Goal: Use online tool/utility: Utilize a website feature to perform a specific function

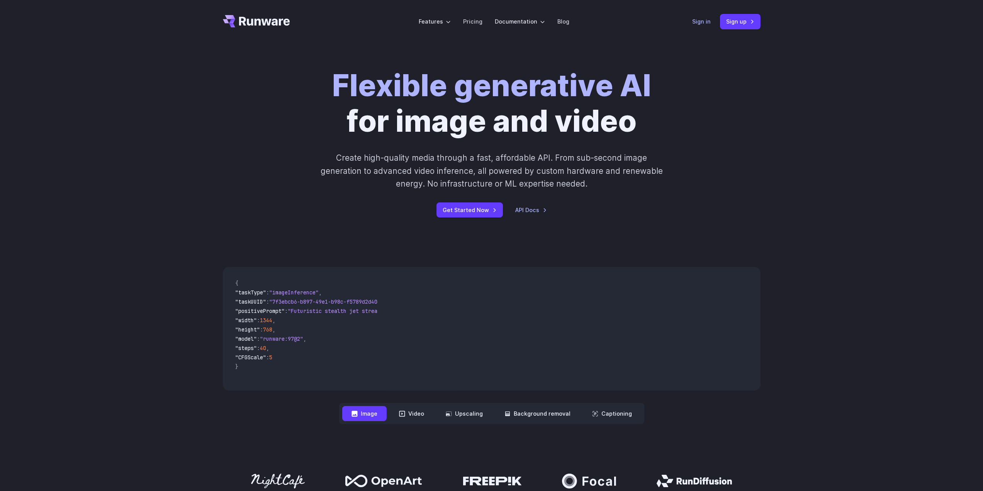
click at [706, 24] on link "Sign in" at bounding box center [701, 21] width 19 height 9
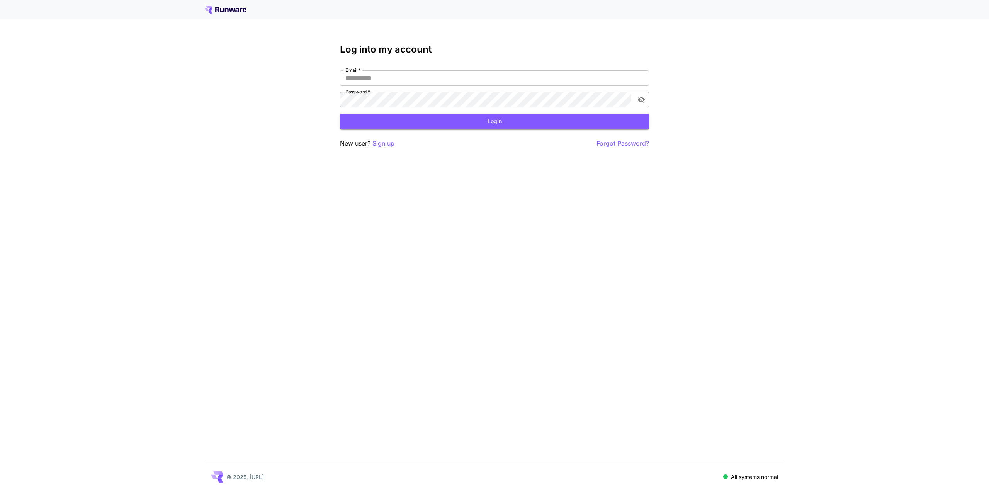
type input "**********"
click at [415, 73] on input "**********" at bounding box center [494, 77] width 309 height 15
click at [447, 165] on div "**********" at bounding box center [494, 245] width 989 height 491
click at [478, 121] on button "Login" at bounding box center [494, 122] width 309 height 16
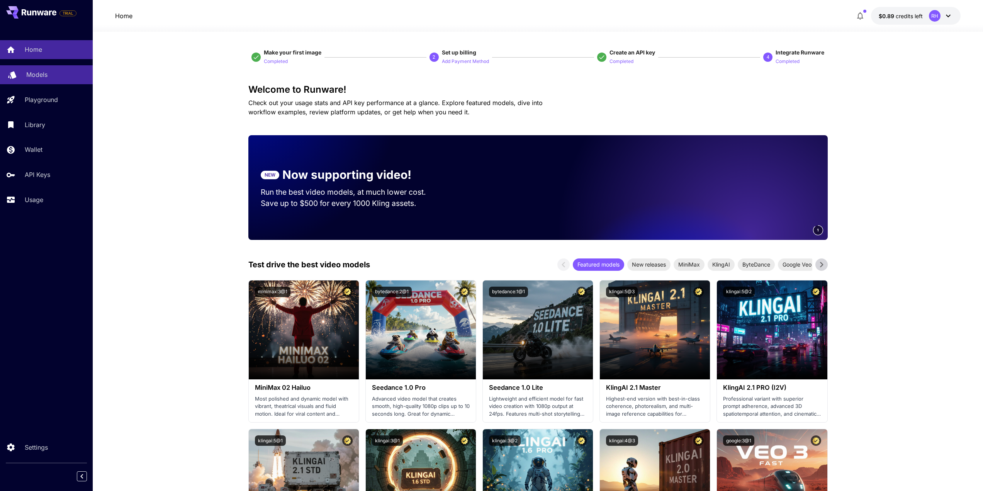
click at [46, 74] on p "Models" at bounding box center [36, 74] width 21 height 9
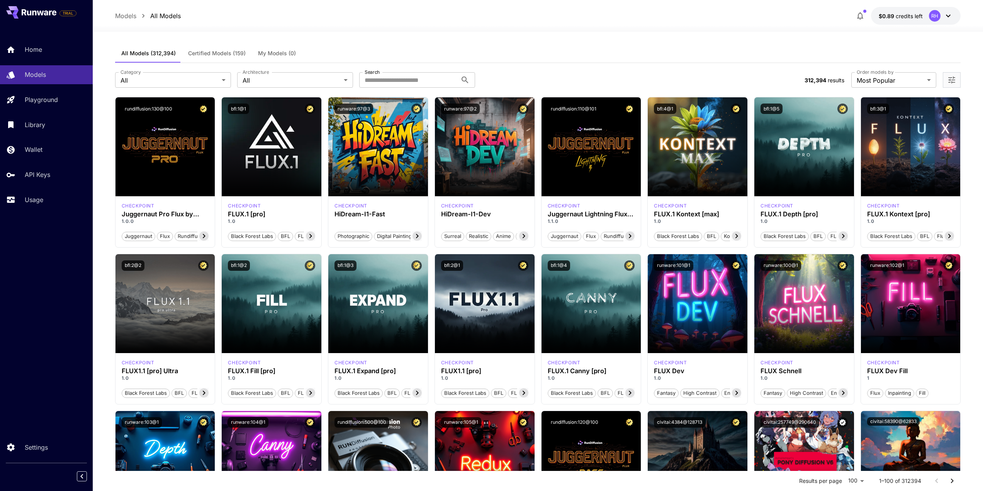
click at [344, 61] on div "All Models (312,394) Certified Models (159) My Models (0)" at bounding box center [538, 53] width 846 height 19
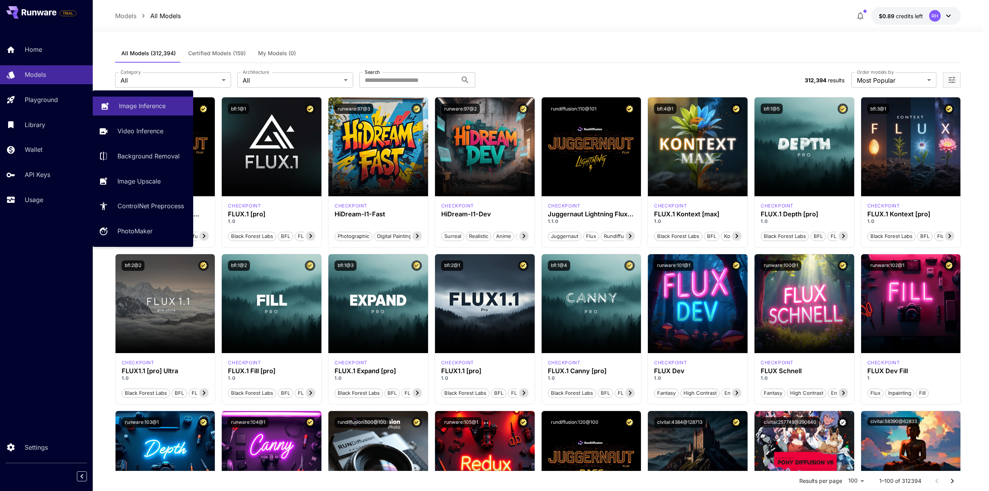
click at [153, 107] on p "Image Inference" at bounding box center [142, 105] width 47 height 9
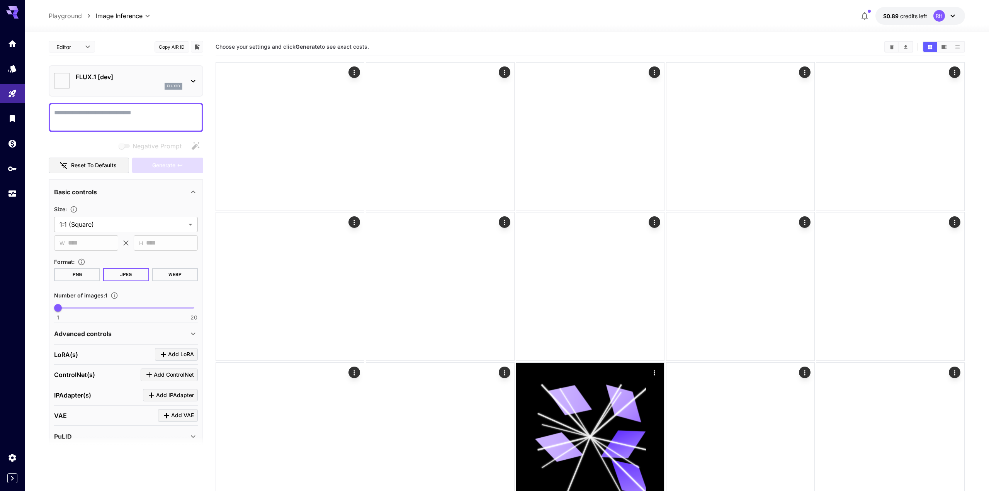
type input "**********"
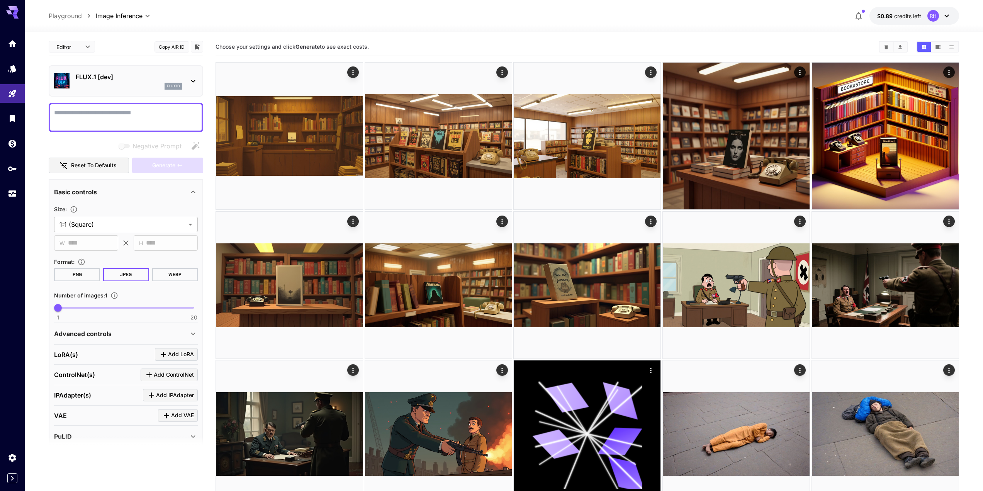
click at [136, 87] on div "flux1d" at bounding box center [129, 86] width 107 height 7
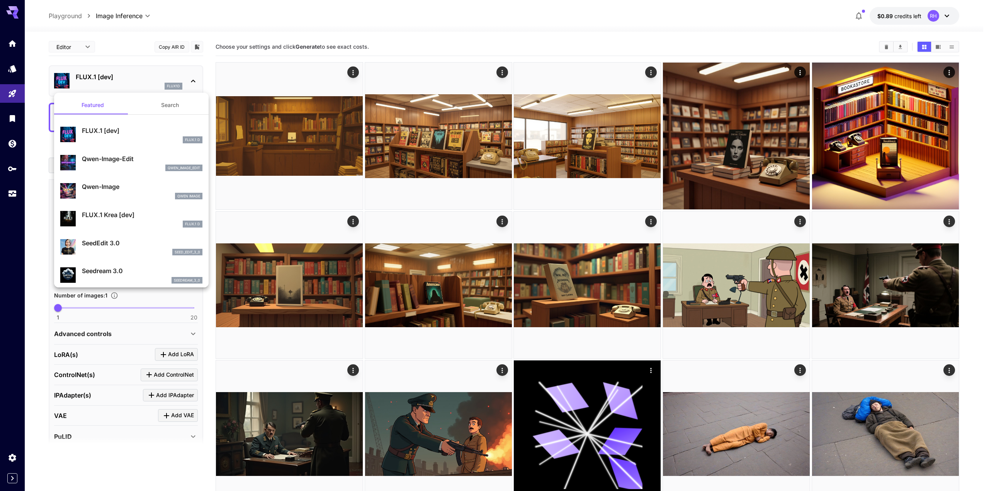
click at [81, 47] on div at bounding box center [494, 245] width 989 height 491
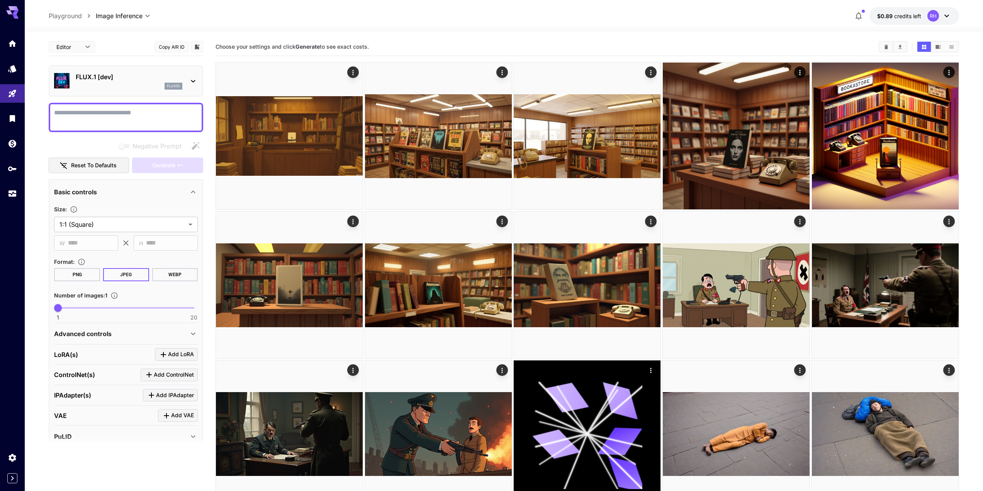
click at [173, 87] on p "flux1d" at bounding box center [173, 85] width 13 height 5
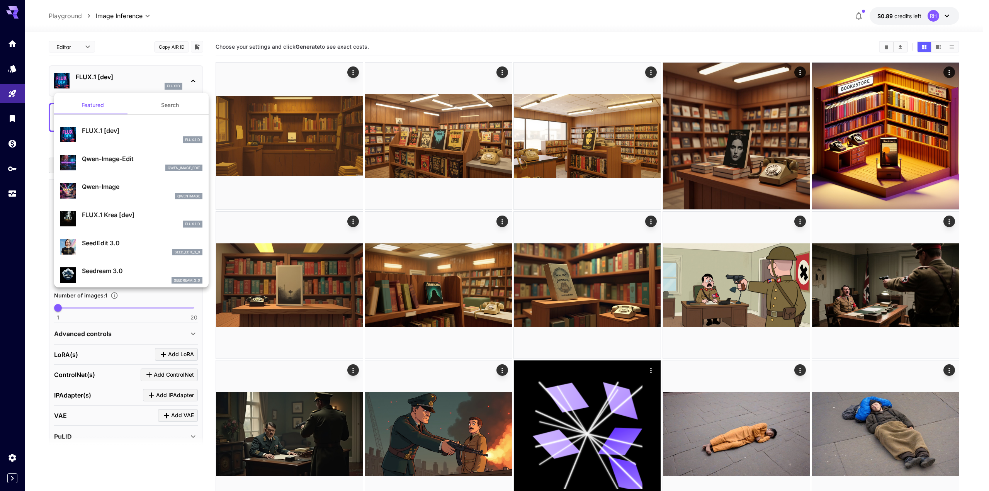
click at [134, 166] on div "qwen_image_edit" at bounding box center [142, 168] width 121 height 7
type input "**"
type input "***"
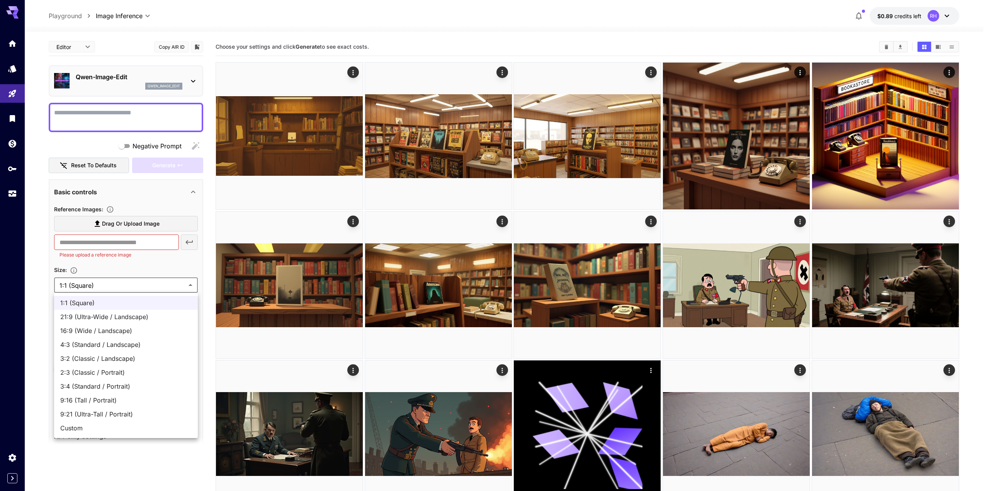
click at [136, 330] on span "16:9 (Wide / Landscape)" at bounding box center [125, 330] width 131 height 9
type input "**********"
type input "****"
type input "***"
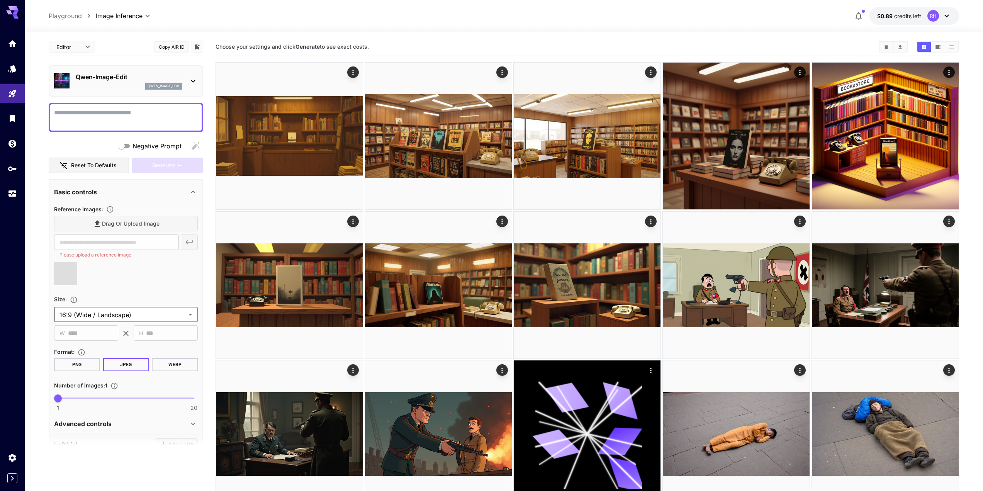
click at [105, 117] on textarea "Negative Prompt" at bounding box center [126, 117] width 144 height 19
type input "**********"
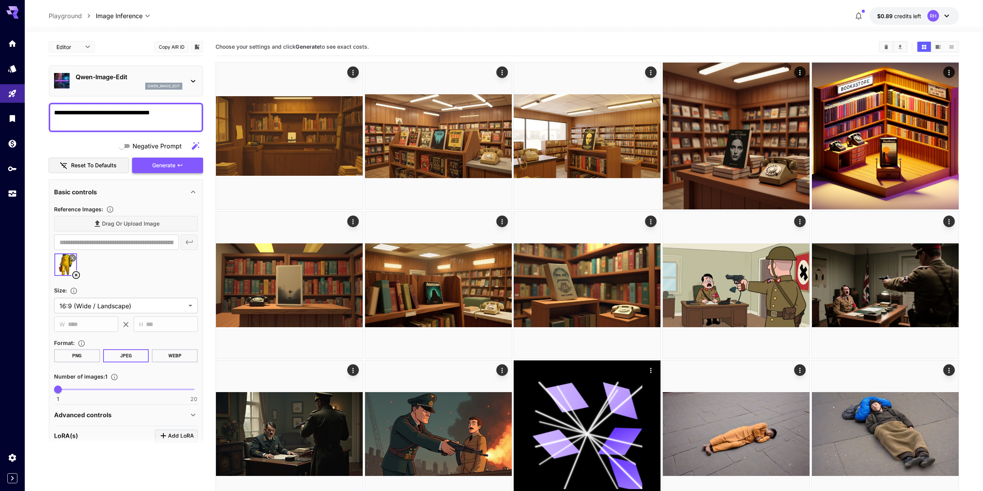
type textarea "**********"
click at [169, 162] on span "Generate" at bounding box center [163, 166] width 23 height 10
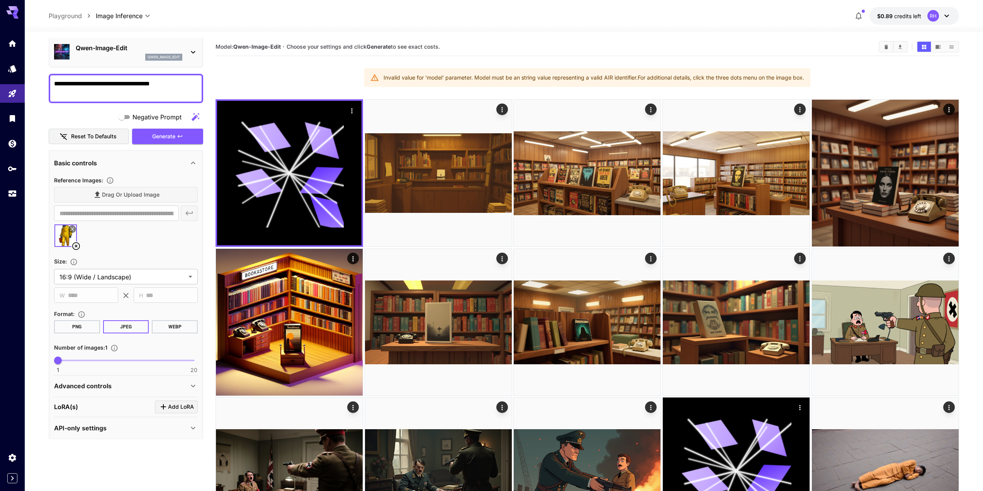
scroll to position [32, 0]
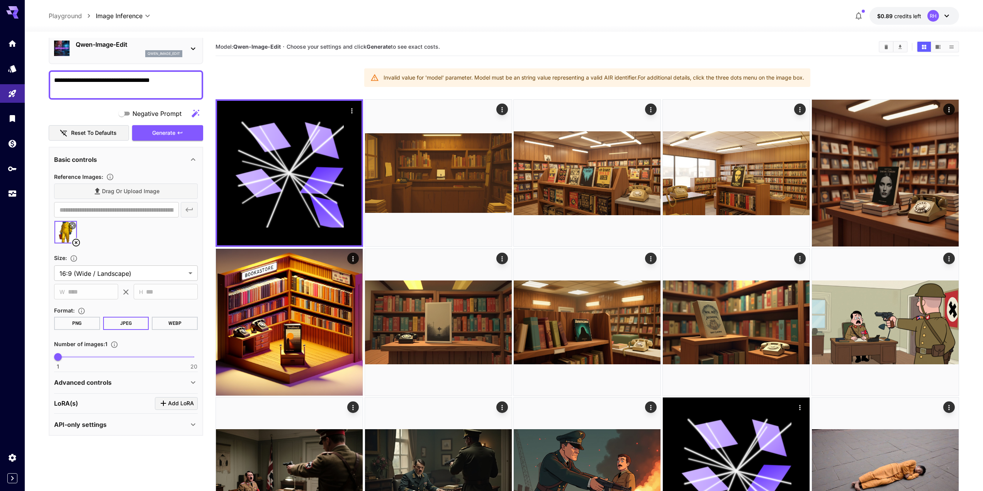
click at [112, 378] on div "Advanced controls" at bounding box center [121, 382] width 134 height 9
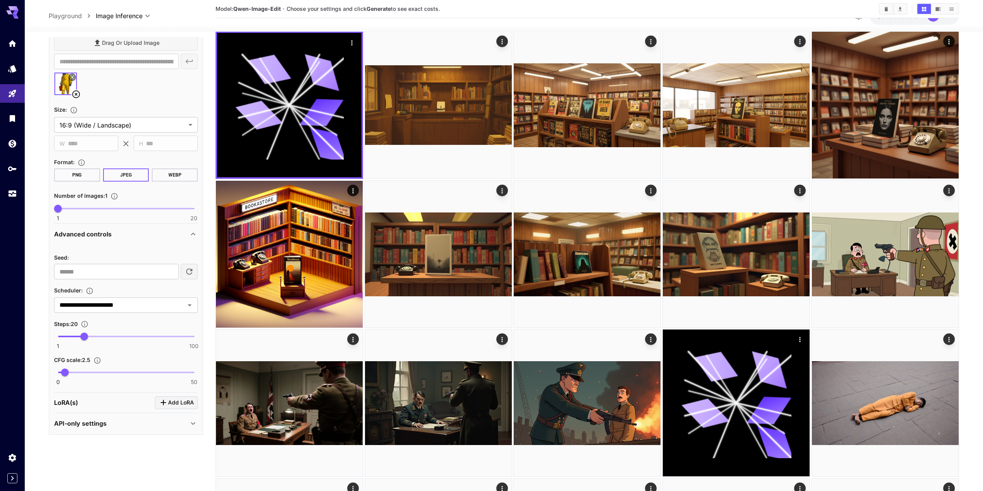
scroll to position [77, 0]
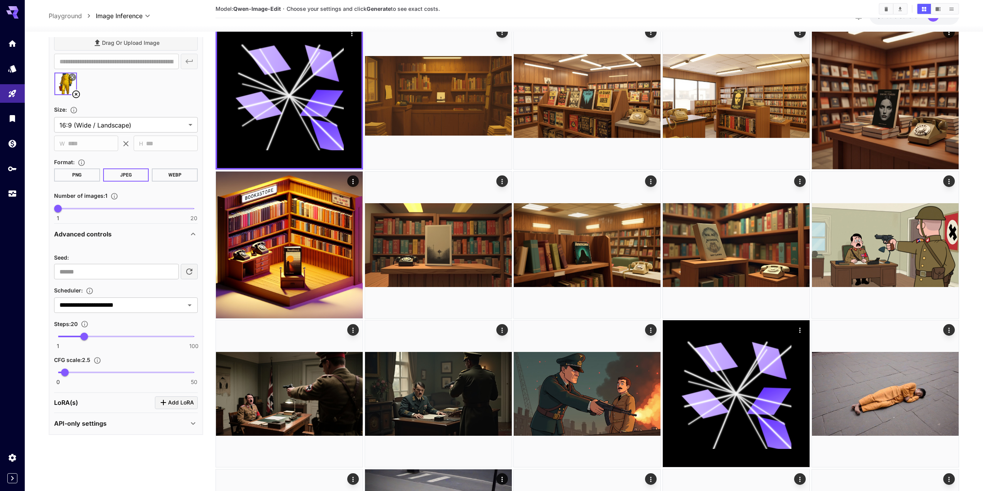
click at [99, 232] on p "Advanced controls" at bounding box center [83, 233] width 58 height 9
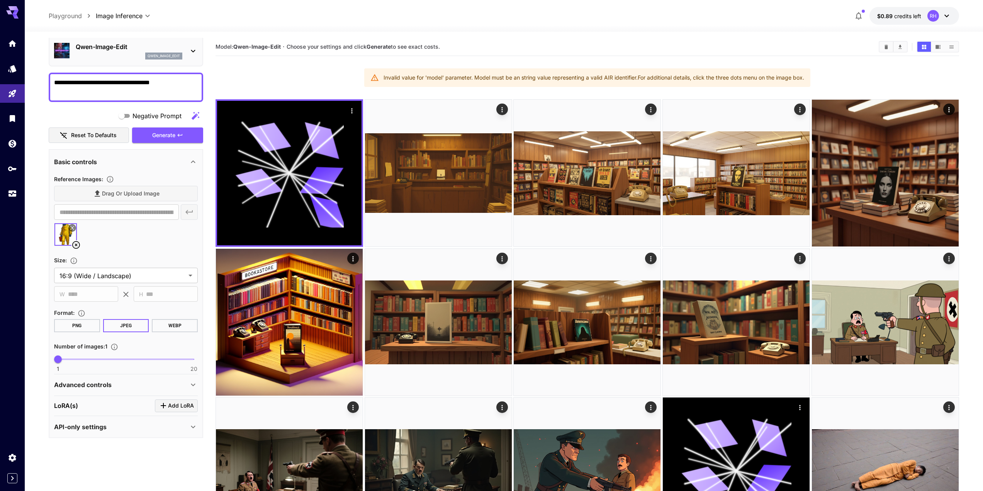
scroll to position [32, 0]
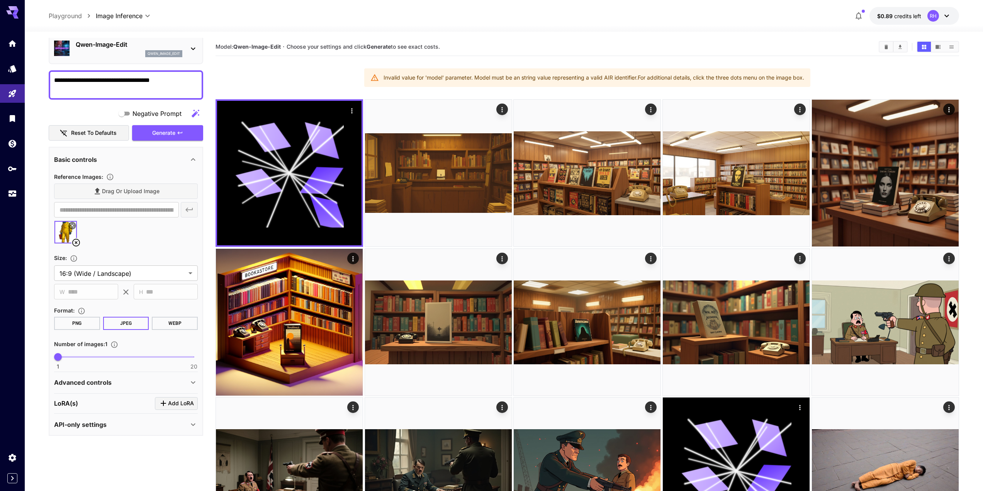
click at [104, 428] on p "API-only settings" at bounding box center [80, 424] width 53 height 9
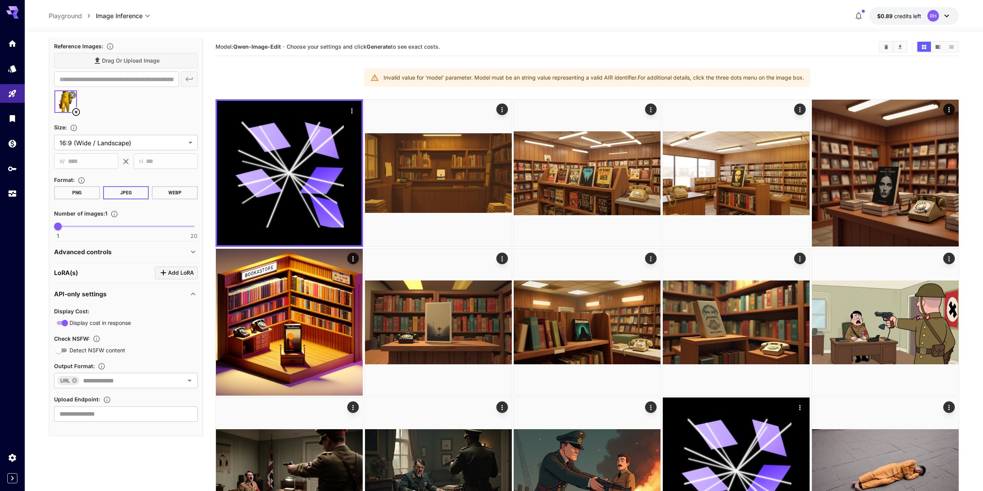
scroll to position [163, 0]
click at [94, 295] on p "API-only settings" at bounding box center [80, 293] width 53 height 9
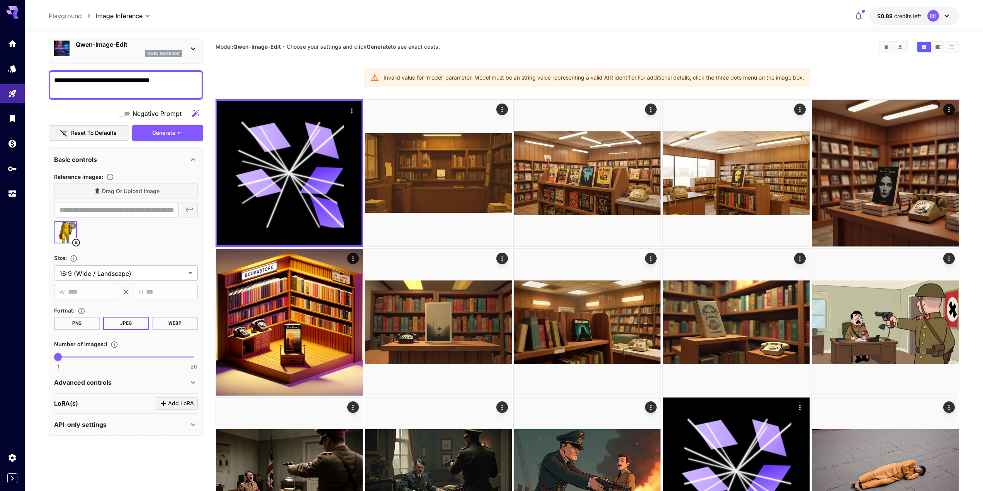
scroll to position [32, 0]
click at [67, 241] on img at bounding box center [65, 232] width 22 height 22
click at [71, 227] on icon at bounding box center [72, 225] width 3 height 3
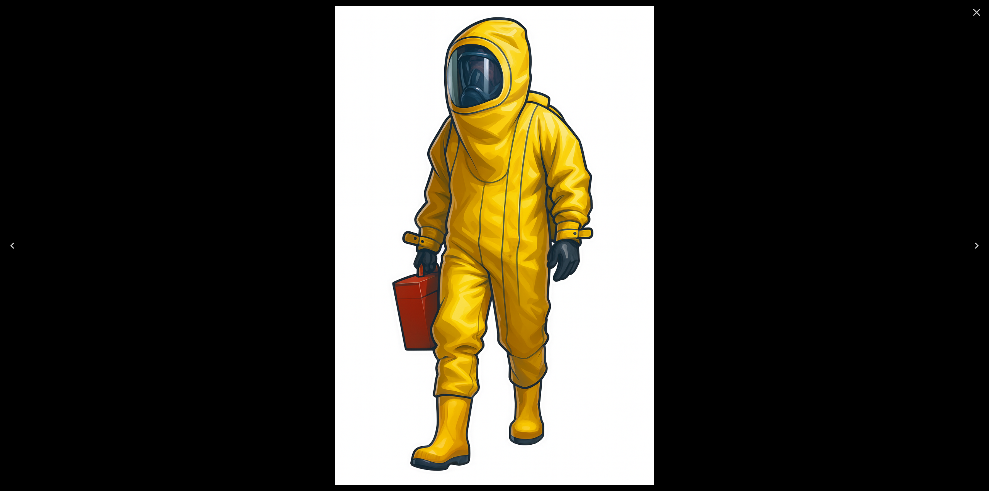
click at [71, 227] on div at bounding box center [494, 245] width 989 height 491
click at [975, 8] on icon "Close" at bounding box center [976, 12] width 12 height 12
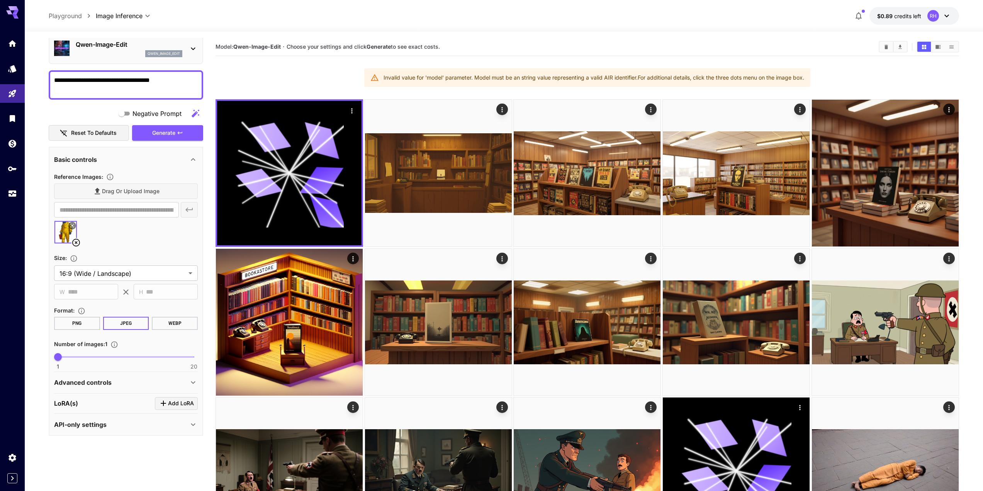
click at [191, 158] on icon at bounding box center [193, 159] width 9 height 9
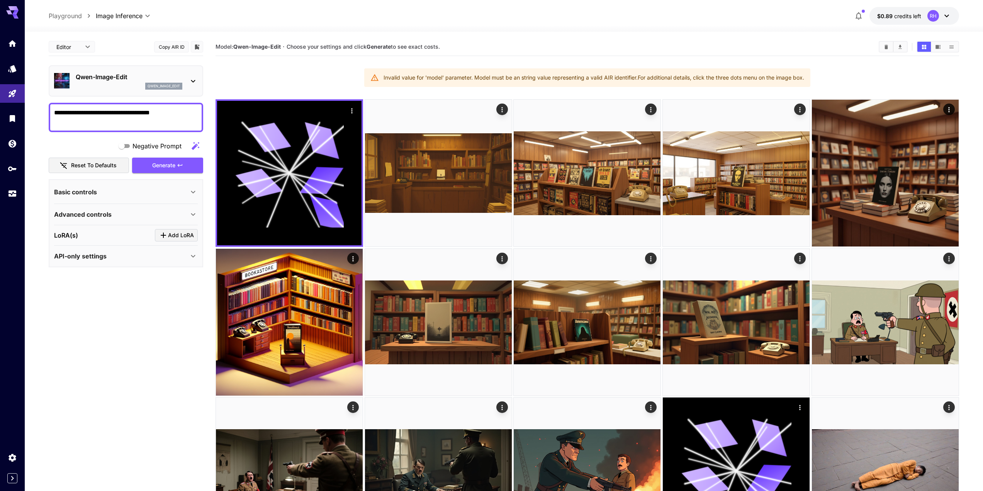
click at [185, 186] on div "Basic controls" at bounding box center [126, 192] width 144 height 19
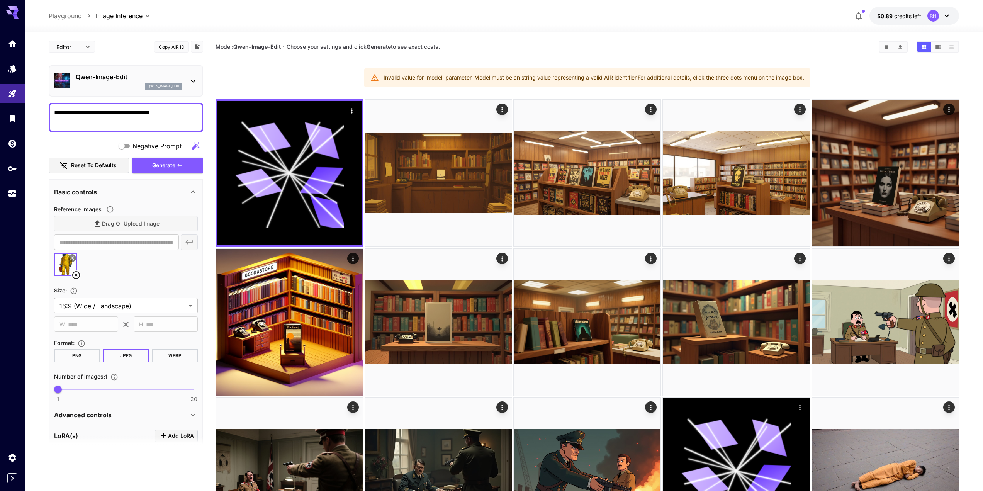
click at [189, 82] on icon at bounding box center [193, 80] width 9 height 9
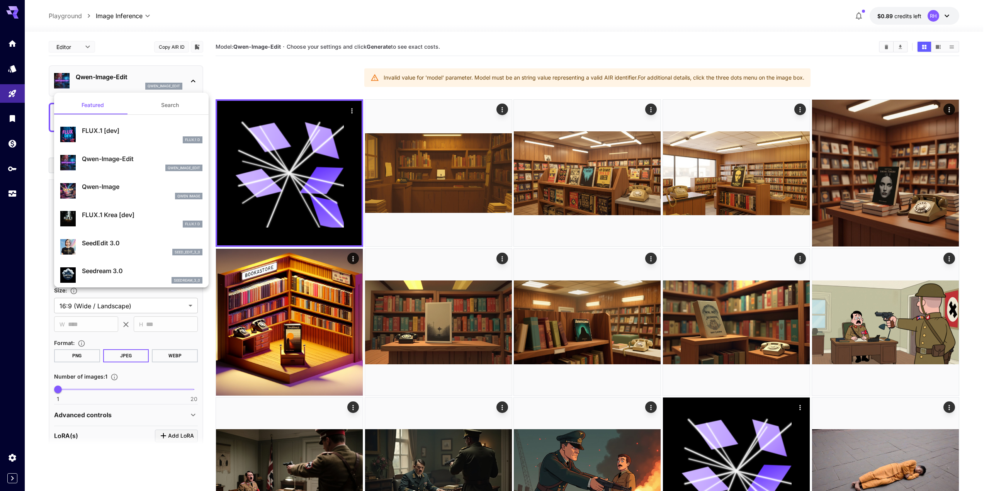
click at [187, 73] on div at bounding box center [494, 245] width 989 height 491
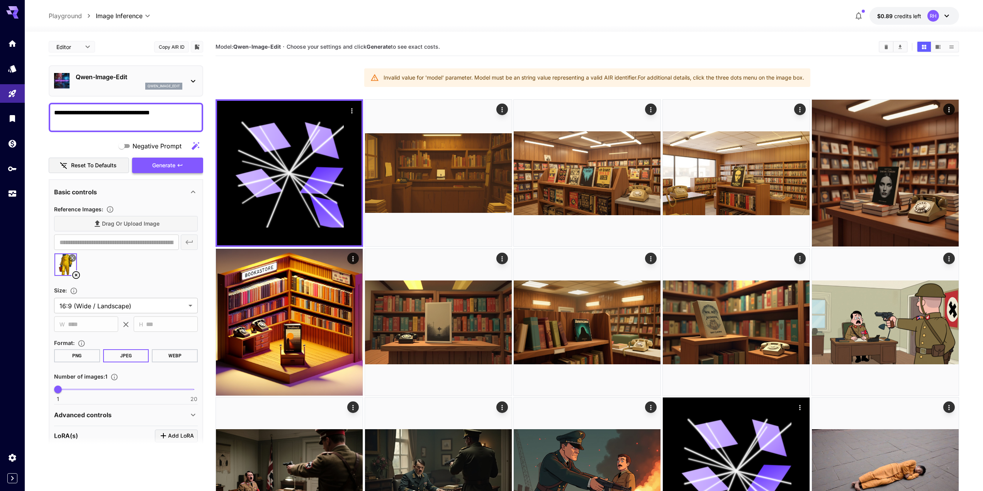
click at [177, 168] on button "Generate" at bounding box center [167, 166] width 71 height 16
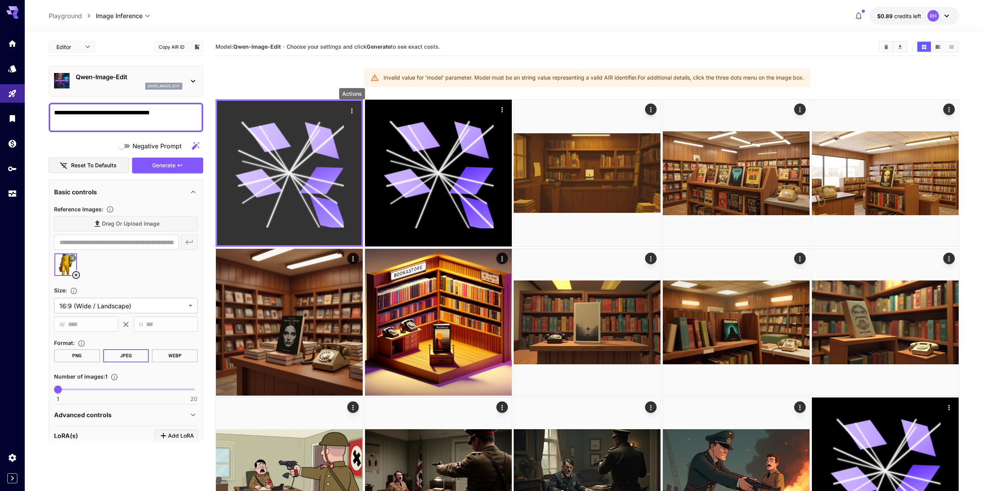
click at [350, 112] on icon "Actions" at bounding box center [352, 111] width 8 height 8
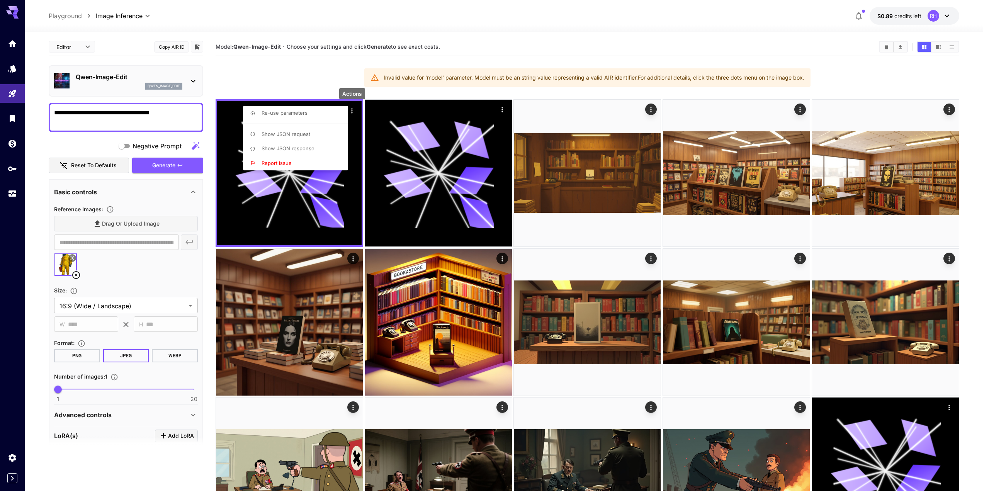
click at [364, 104] on div "Actions" at bounding box center [351, 95] width 27 height 17
click at [140, 280] on div at bounding box center [494, 245] width 989 height 491
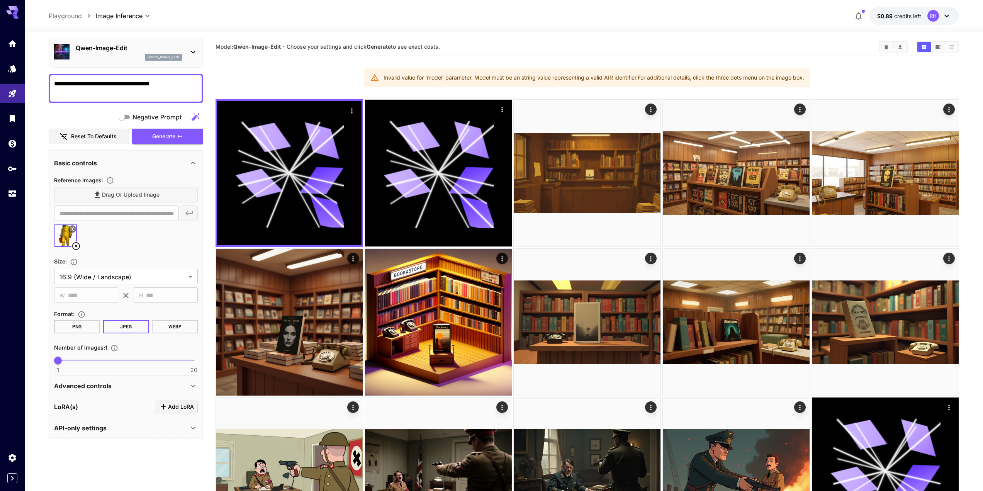
scroll to position [32, 0]
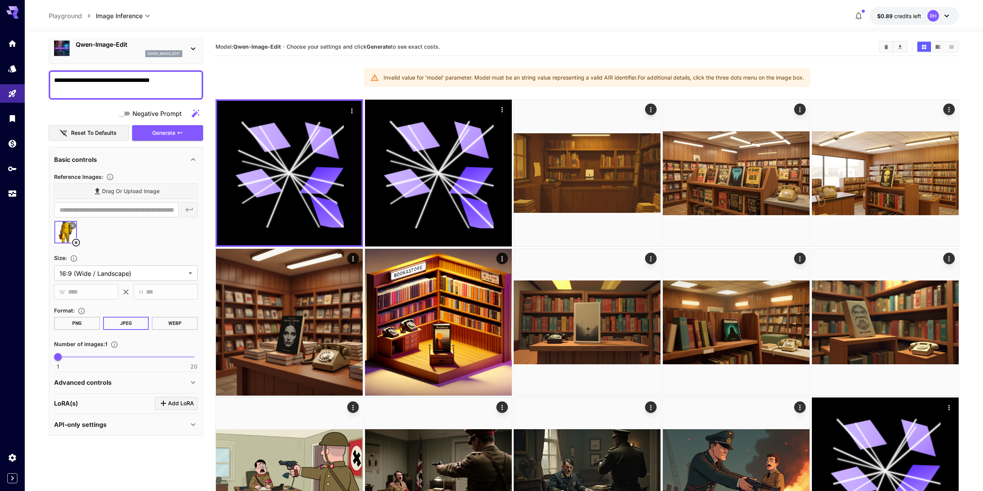
click at [87, 383] on p "Advanced controls" at bounding box center [83, 382] width 58 height 9
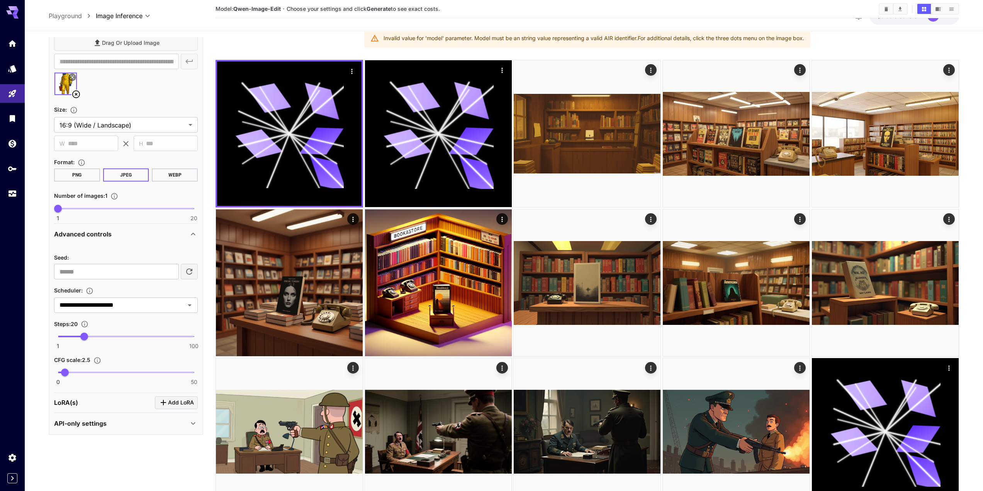
scroll to position [77, 0]
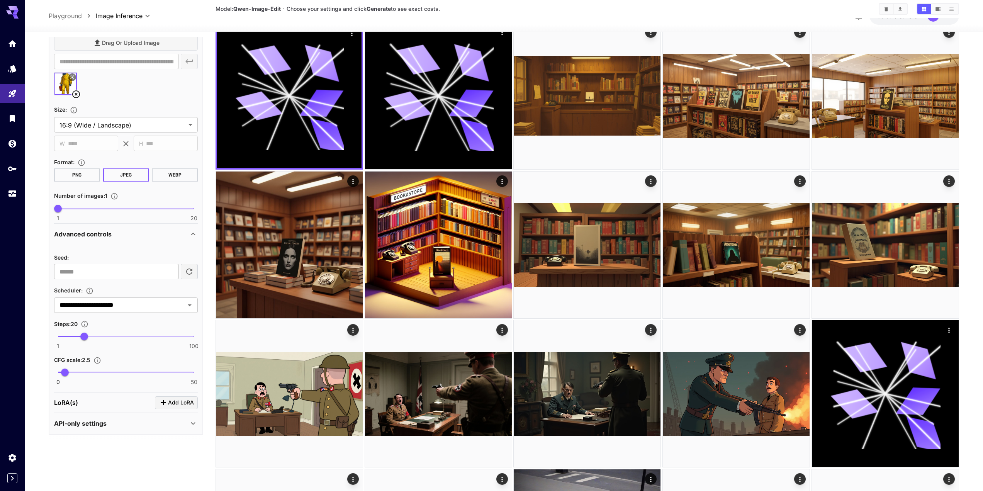
click at [100, 431] on div "API-only settings" at bounding box center [126, 423] width 144 height 19
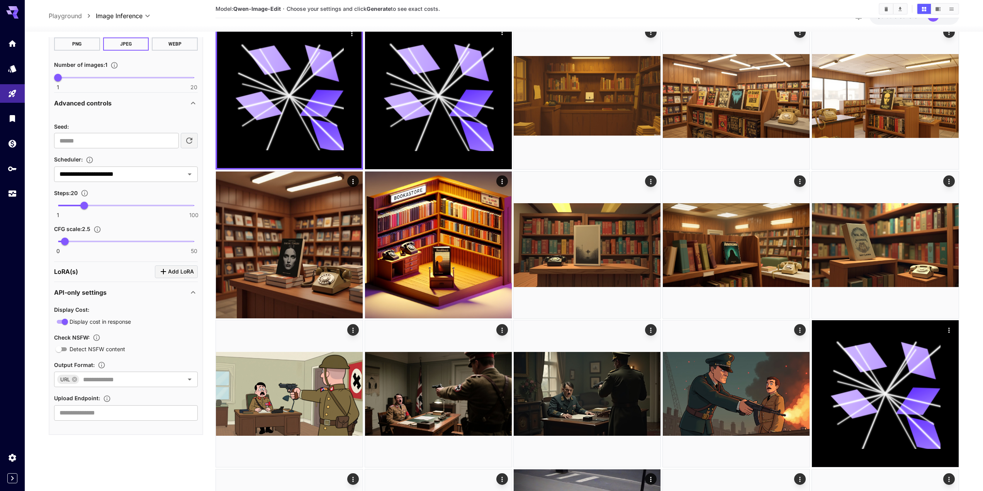
click at [110, 291] on div "API-only settings" at bounding box center [121, 292] width 134 height 9
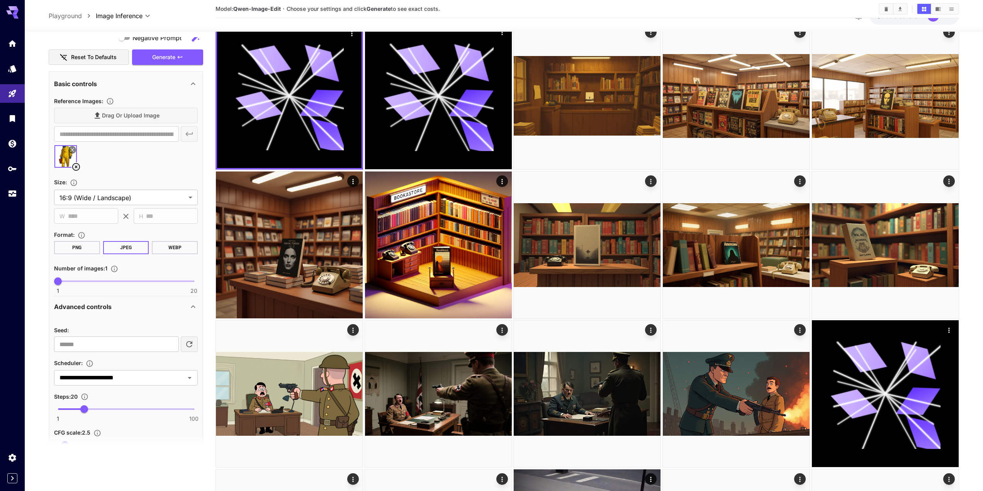
click at [100, 299] on div "Advanced controls" at bounding box center [126, 306] width 144 height 19
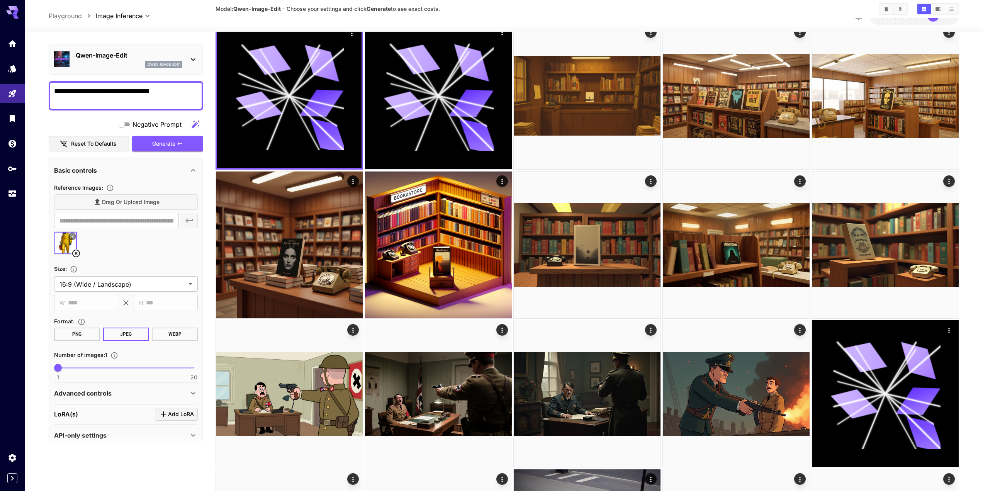
scroll to position [0, 0]
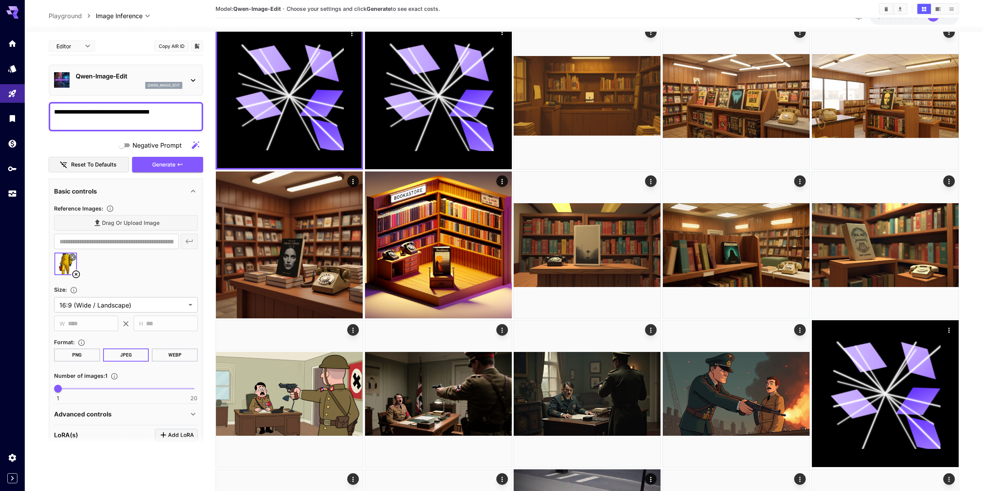
click at [185, 90] on div "Qwen-Image-Edit qwen_image_edit" at bounding box center [126, 80] width 144 height 24
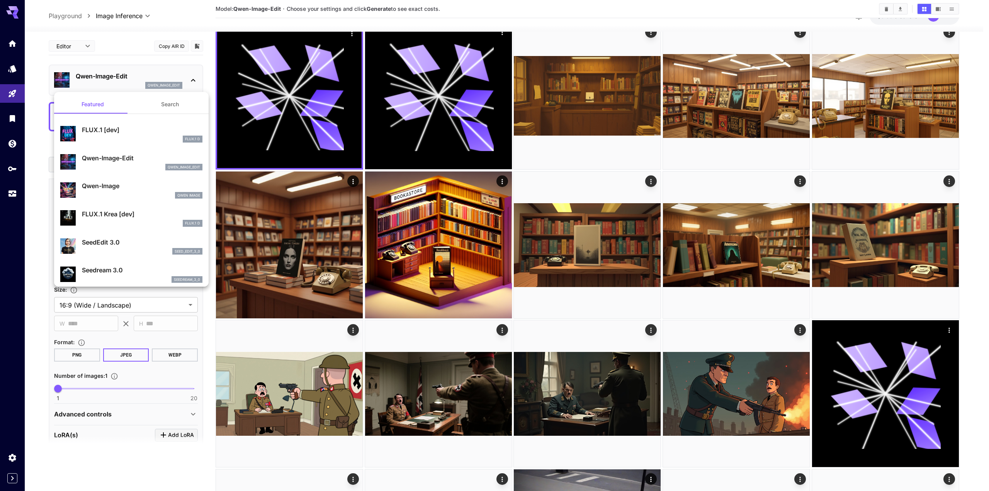
click at [127, 161] on p "Qwen-Image-Edit" at bounding box center [142, 157] width 121 height 9
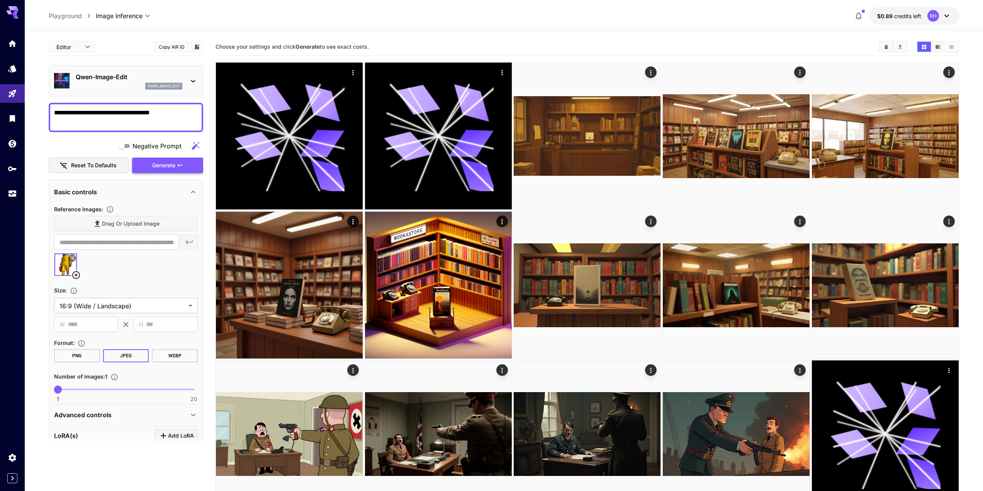
click at [180, 161] on button "Generate" at bounding box center [167, 166] width 71 height 16
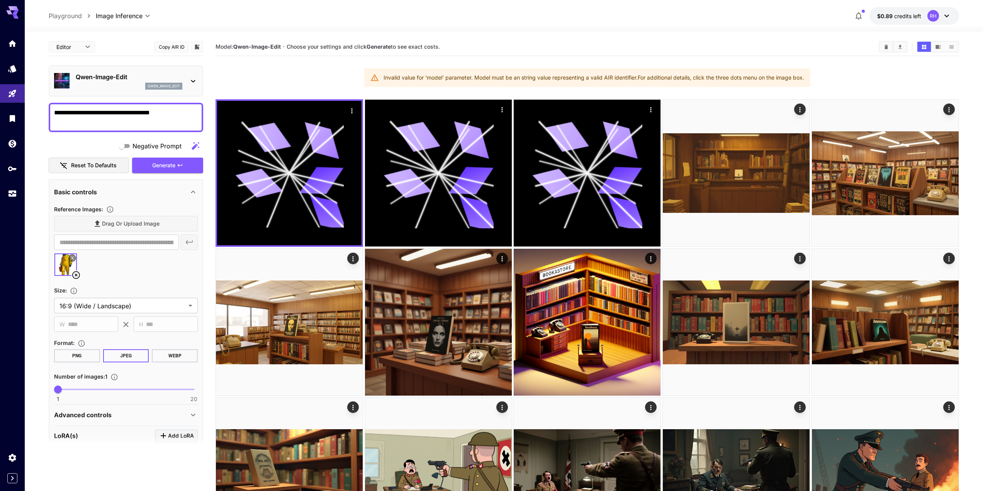
click at [807, 99] on div at bounding box center [737, 173] width 148 height 148
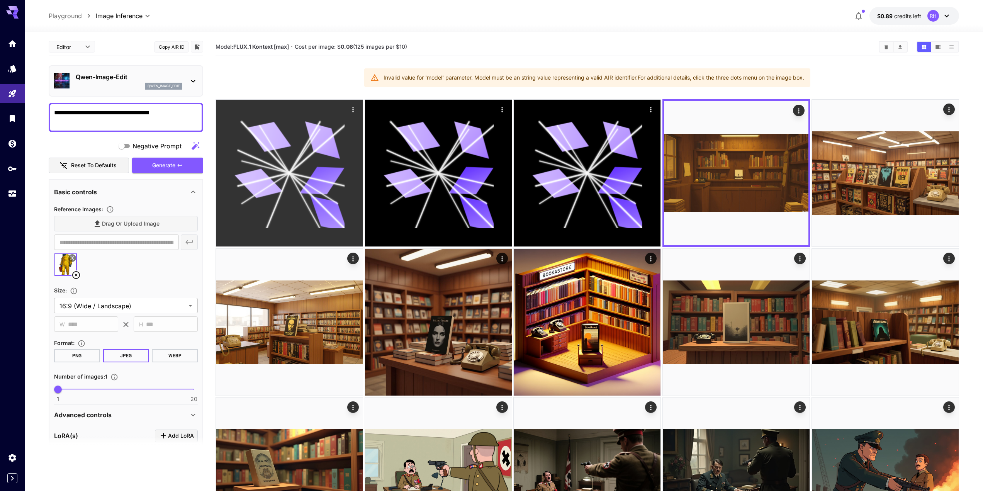
click at [339, 109] on div at bounding box center [289, 173] width 147 height 147
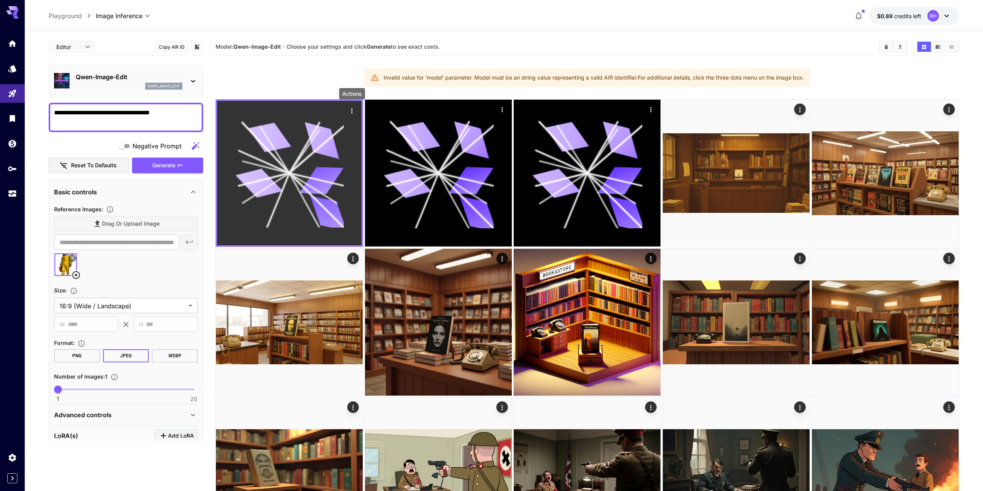
click at [353, 107] on icon "Actions" at bounding box center [352, 111] width 8 height 8
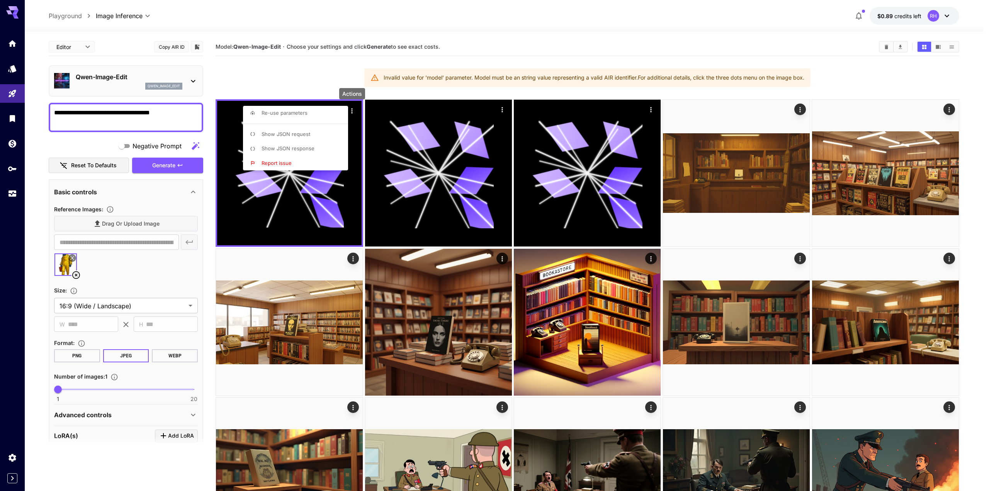
click at [312, 148] on span "Show JSON response" at bounding box center [288, 148] width 53 height 6
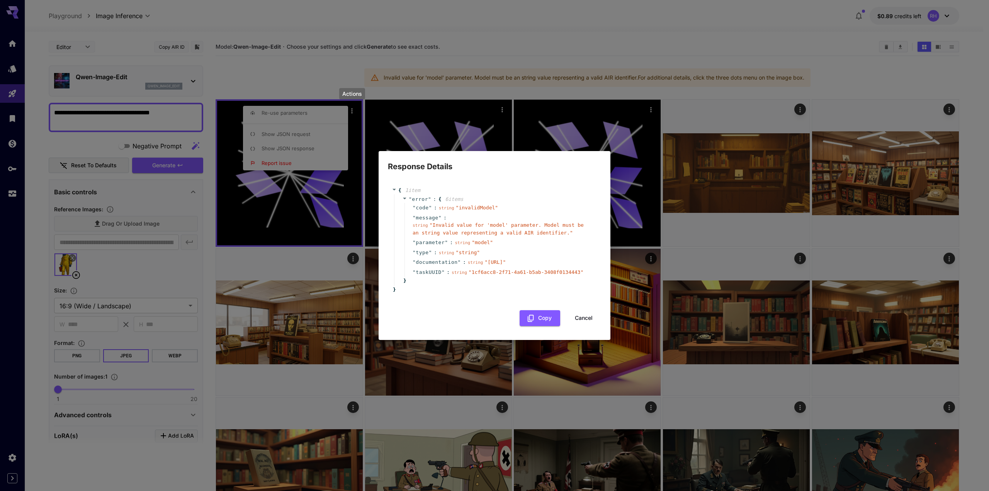
click at [591, 326] on button "Cancel" at bounding box center [583, 318] width 35 height 16
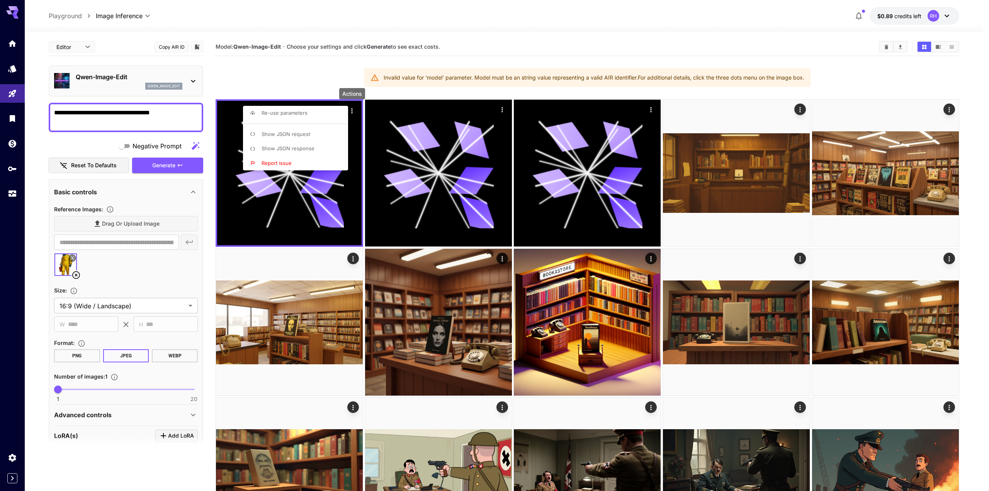
click at [141, 280] on div at bounding box center [494, 245] width 989 height 491
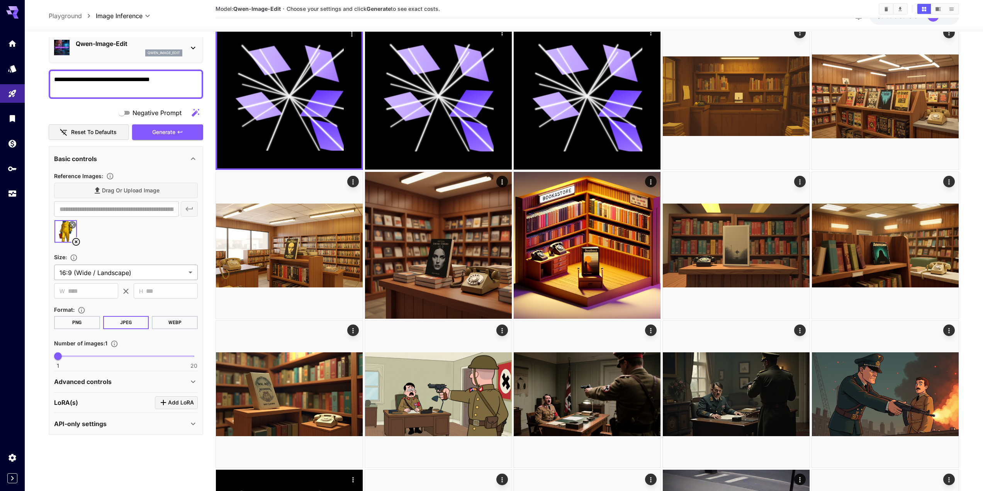
scroll to position [77, 0]
click at [158, 407] on button "Add LoRA" at bounding box center [176, 402] width 43 height 13
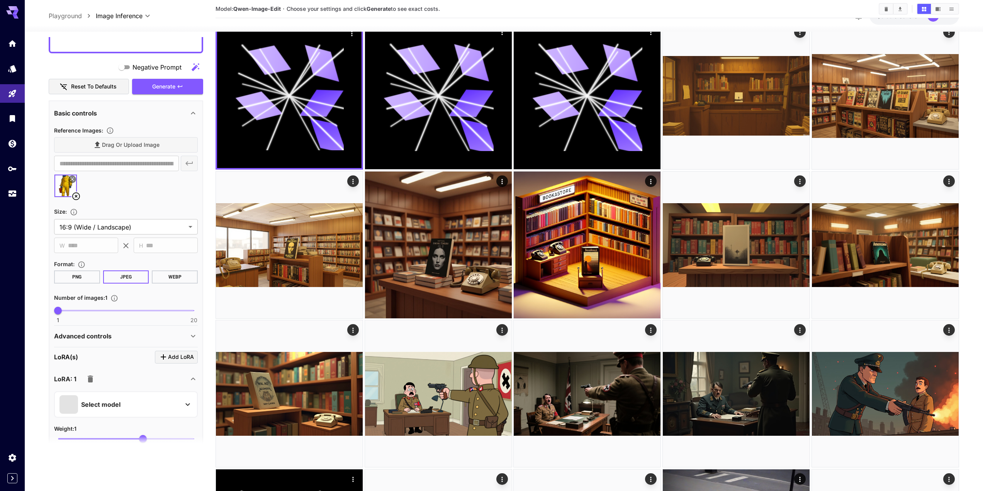
scroll to position [120, 0]
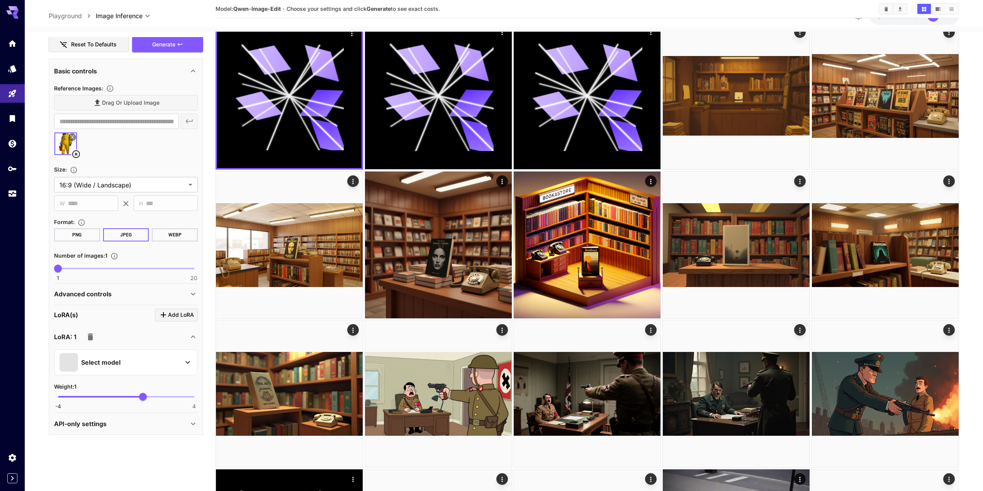
click at [112, 373] on div "Select model" at bounding box center [126, 362] width 144 height 26
click at [121, 360] on div "Select model" at bounding box center [119, 362] width 121 height 19
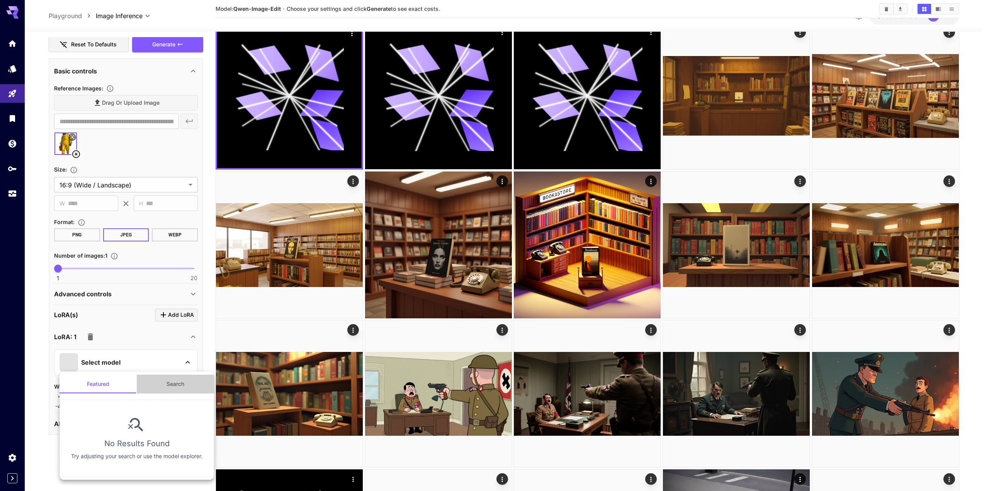
click at [162, 385] on button "Search" at bounding box center [175, 384] width 77 height 19
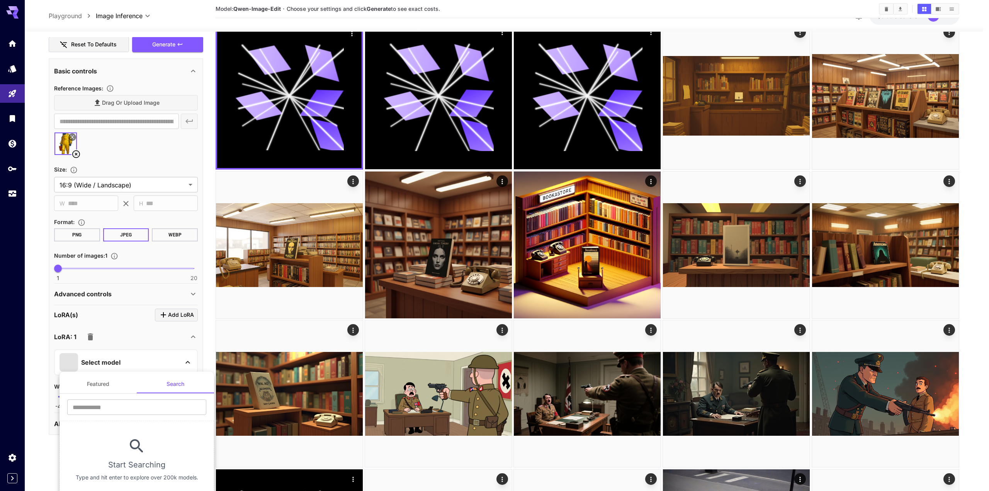
click at [88, 335] on div at bounding box center [494, 245] width 989 height 491
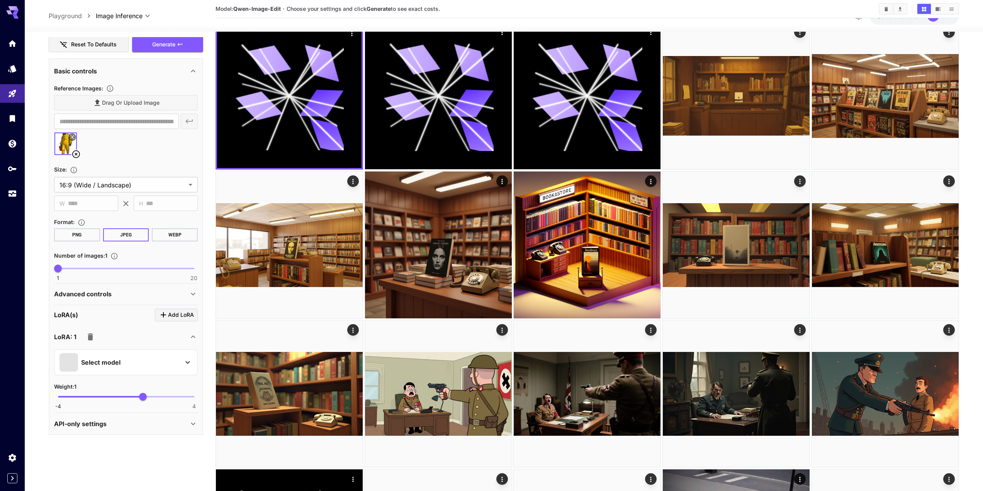
drag, startPoint x: 88, startPoint y: 335, endPoint x: 90, endPoint y: 339, distance: 4.5
click at [90, 337] on icon "button" at bounding box center [90, 336] width 5 height 7
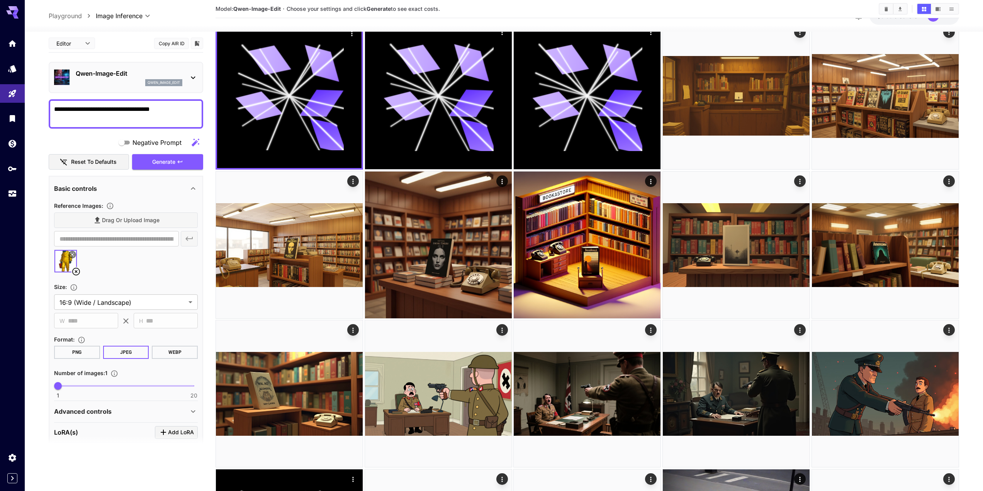
scroll to position [0, 0]
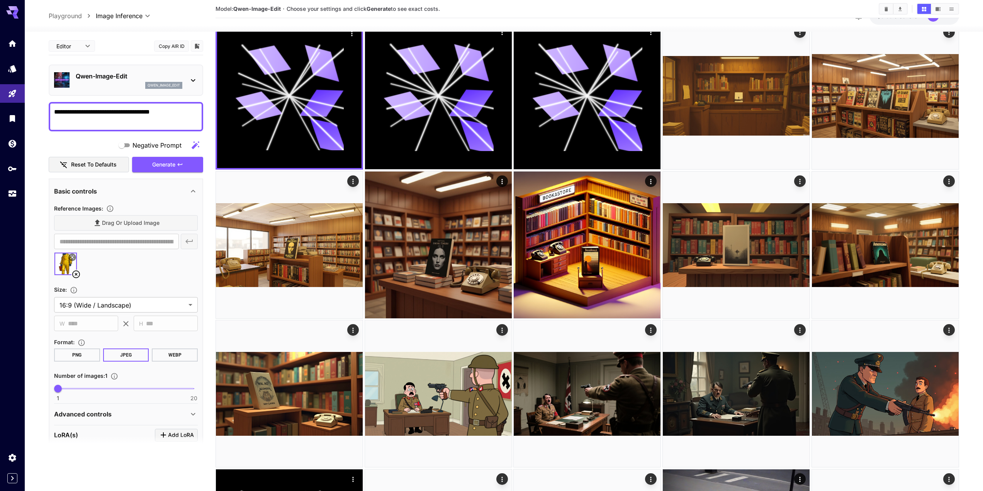
click at [182, 78] on p "Qwen-Image-Edit" at bounding box center [129, 75] width 107 height 9
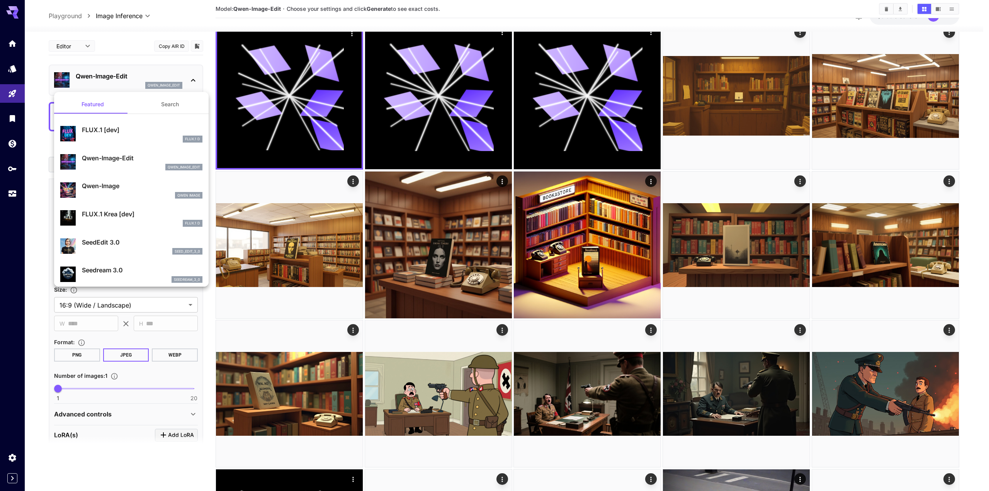
click at [146, 167] on div "qwen_image_edit" at bounding box center [142, 167] width 121 height 7
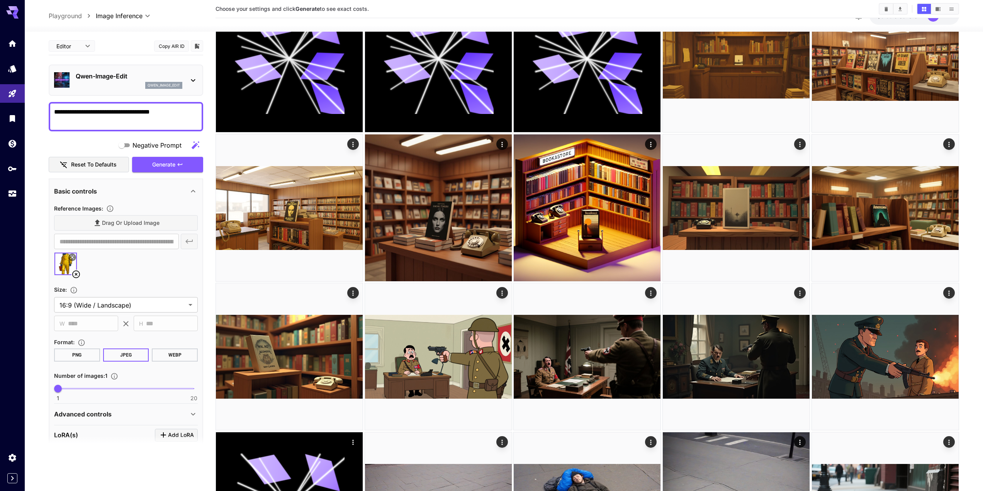
click at [66, 263] on img at bounding box center [65, 264] width 22 height 22
click at [81, 273] on icon at bounding box center [75, 274] width 9 height 9
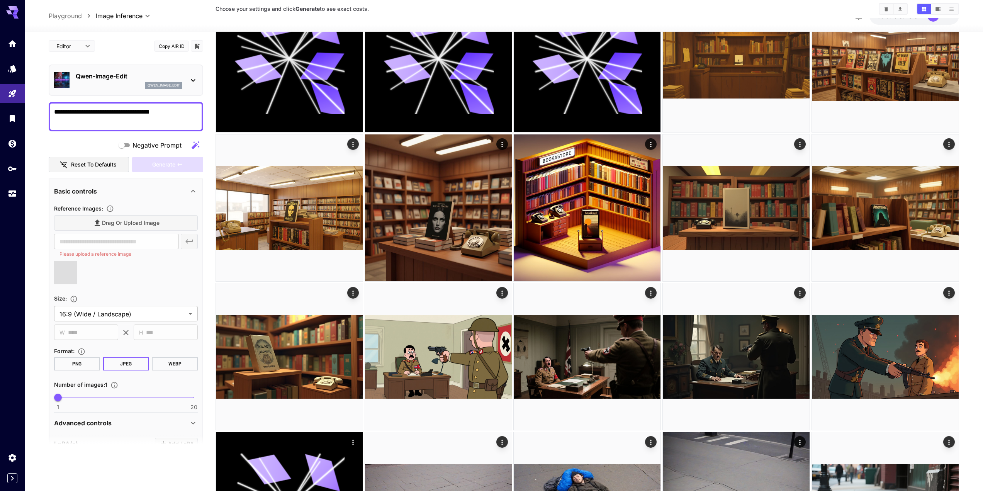
drag, startPoint x: 129, startPoint y: 114, endPoint x: 139, endPoint y: 112, distance: 9.9
click at [131, 114] on textarea "**********" at bounding box center [126, 116] width 144 height 19
type input "**********"
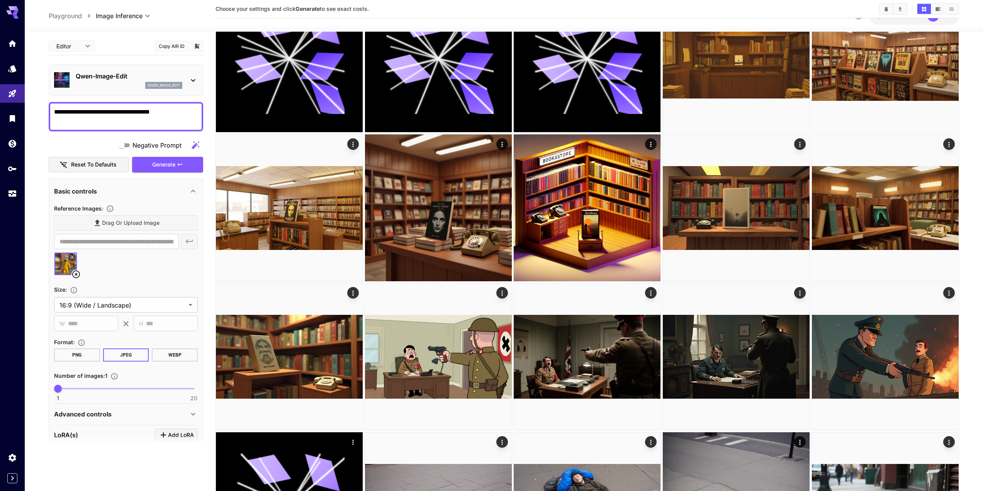
click at [168, 106] on div "**********" at bounding box center [126, 116] width 155 height 29
click at [163, 114] on textarea "**********" at bounding box center [126, 116] width 144 height 19
click at [197, 147] on icon "button" at bounding box center [195, 145] width 9 height 9
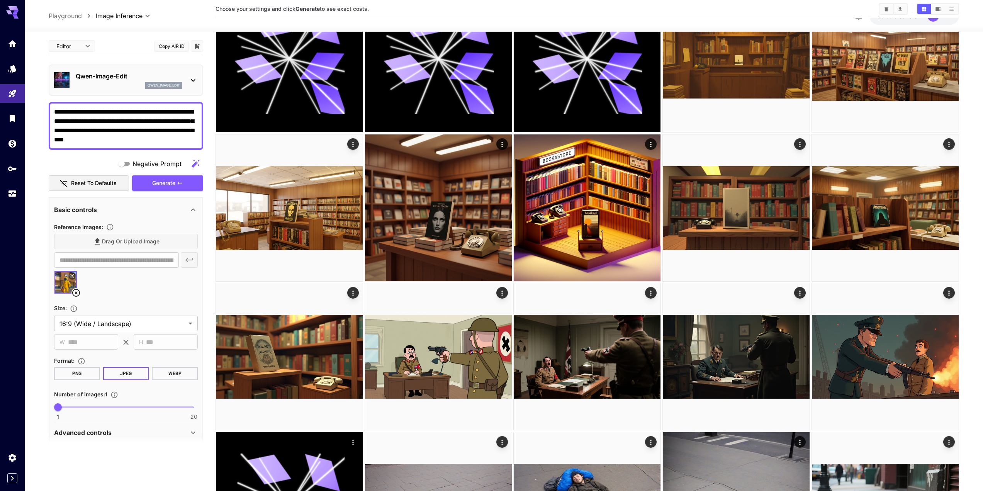
click at [180, 139] on textarea "**********" at bounding box center [126, 125] width 144 height 37
click at [160, 129] on textarea "**********" at bounding box center [126, 125] width 144 height 37
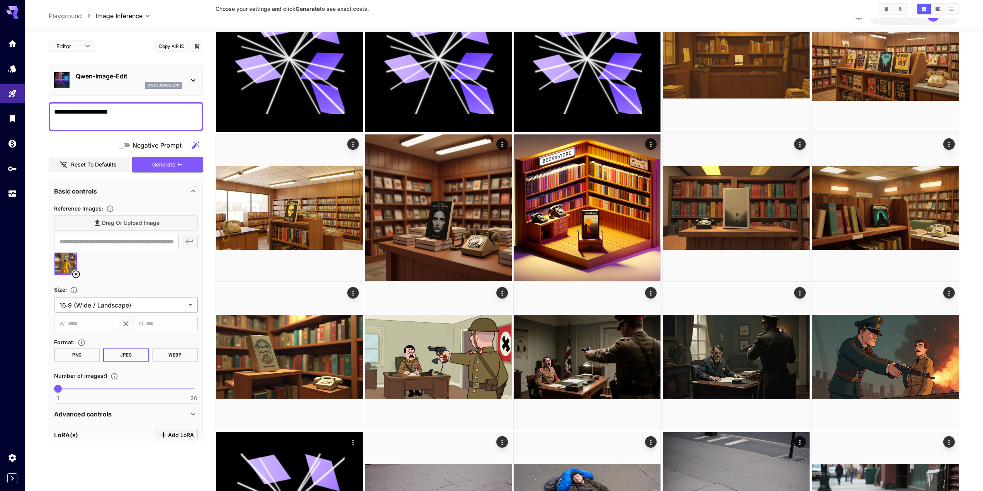
type textarea "**********"
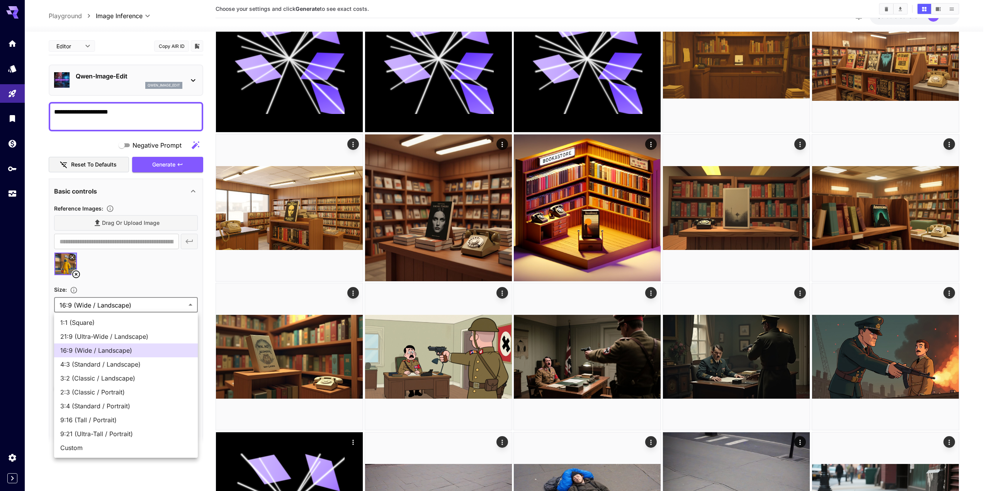
click at [159, 283] on div at bounding box center [494, 245] width 989 height 491
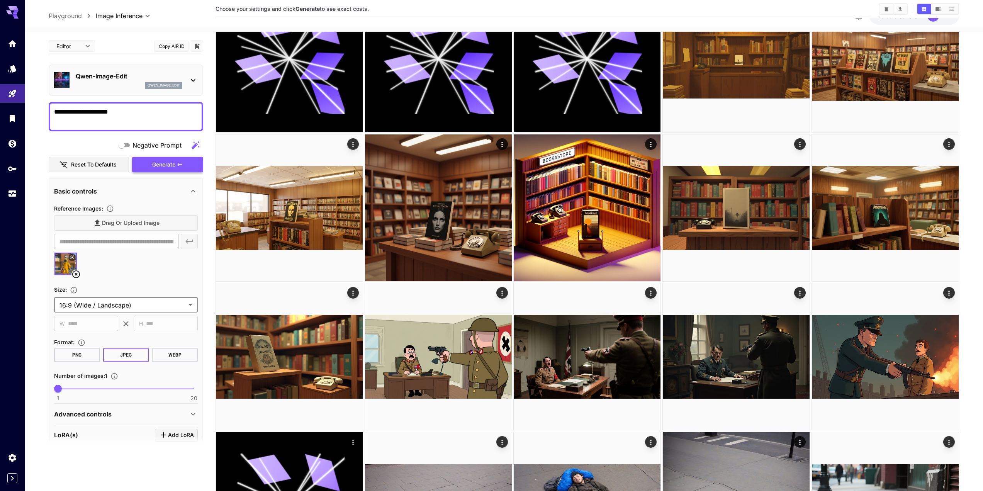
click at [170, 168] on span "Generate" at bounding box center [163, 165] width 23 height 10
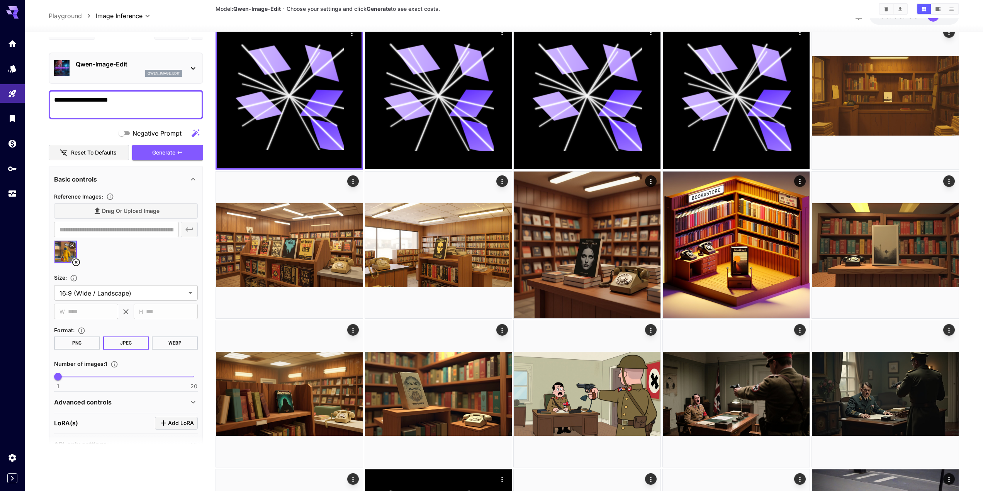
scroll to position [32, 0]
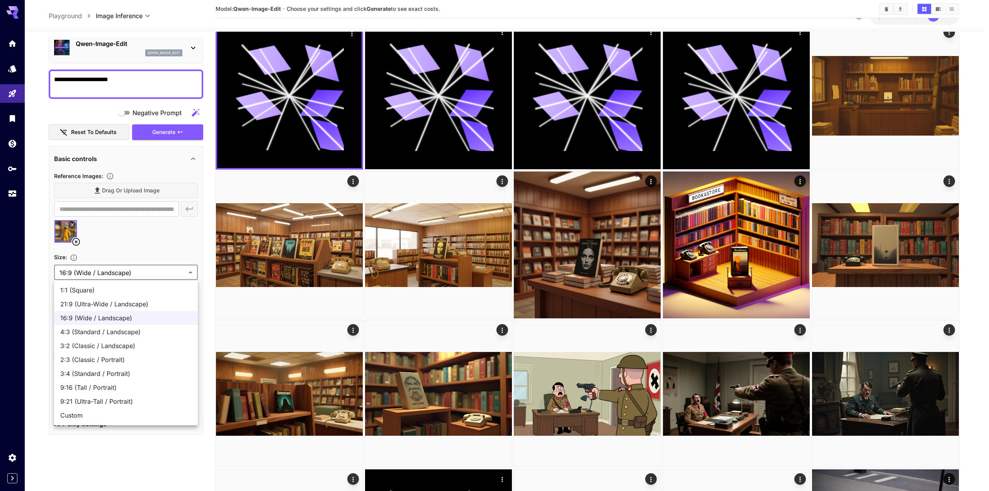
click at [118, 269] on div at bounding box center [494, 245] width 989 height 491
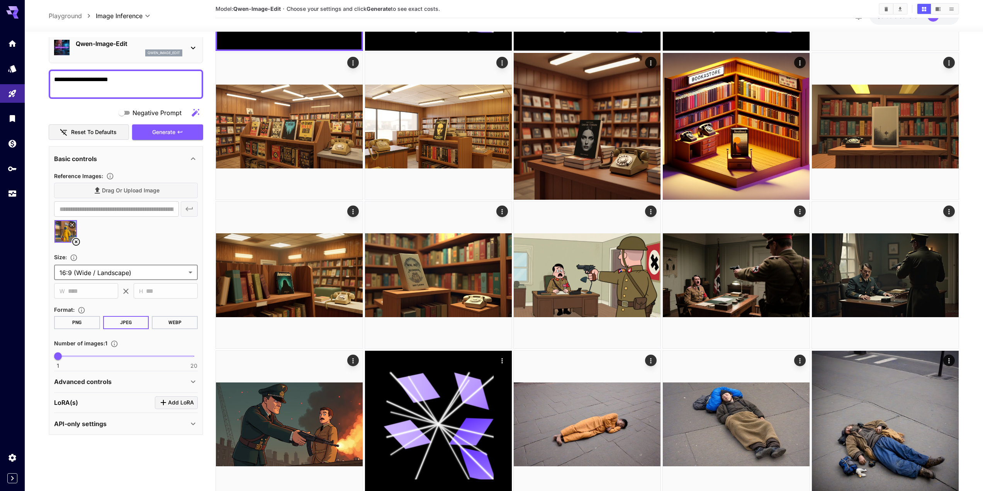
scroll to position [232, 0]
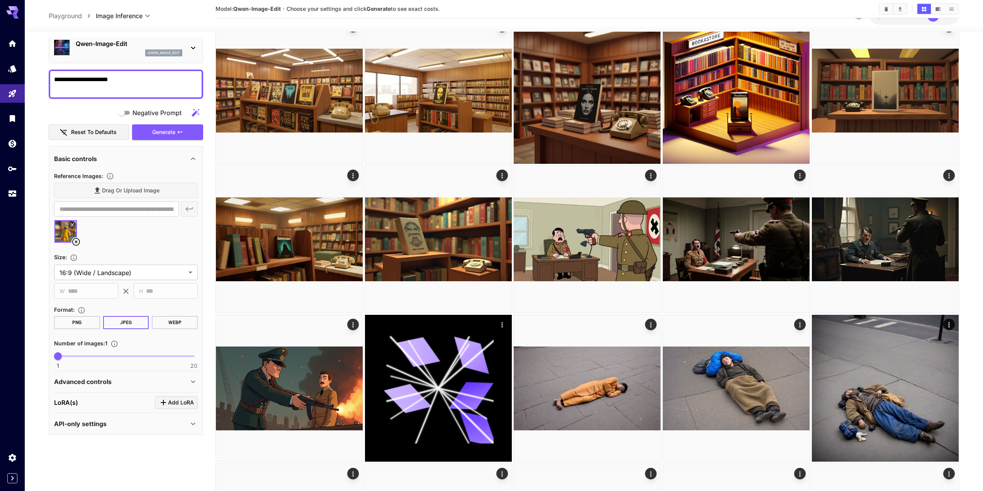
click at [119, 424] on div "API-only settings" at bounding box center [121, 423] width 134 height 9
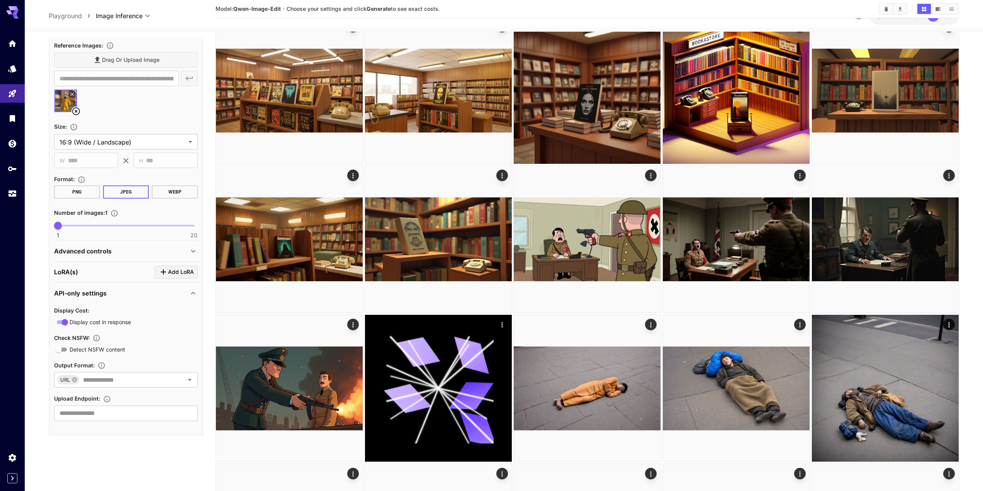
scroll to position [163, 0]
click at [137, 382] on input "text" at bounding box center [126, 379] width 93 height 11
click at [134, 380] on input "text" at bounding box center [126, 379] width 93 height 11
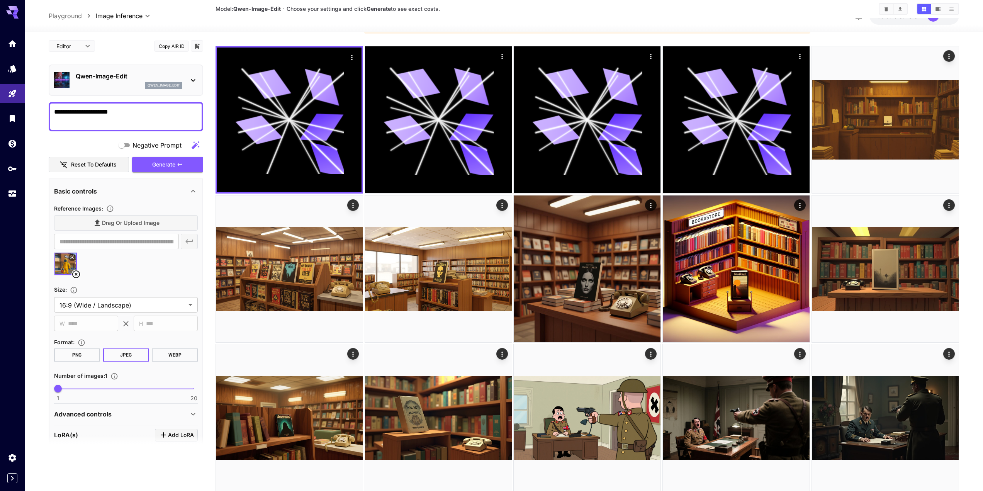
scroll to position [0, 0]
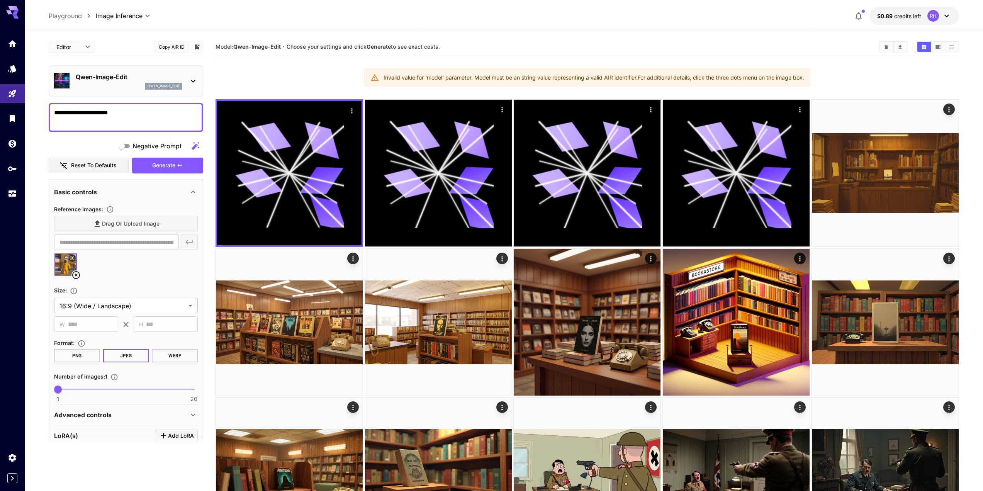
click at [153, 66] on div "Qwen-Image-Edit qwen_image_edit" at bounding box center [126, 80] width 155 height 31
click at [140, 81] on p "Qwen-Image-Edit" at bounding box center [129, 76] width 107 height 9
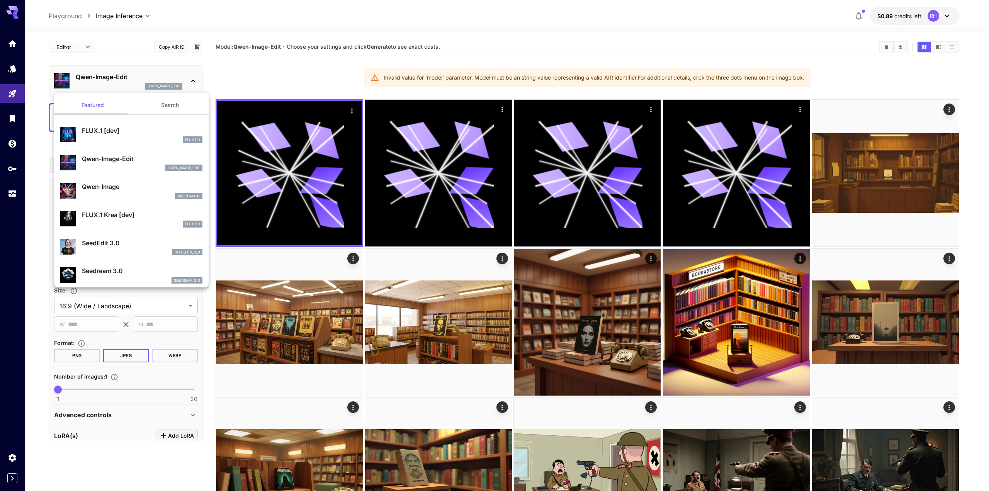
click at [140, 81] on div at bounding box center [494, 245] width 989 height 491
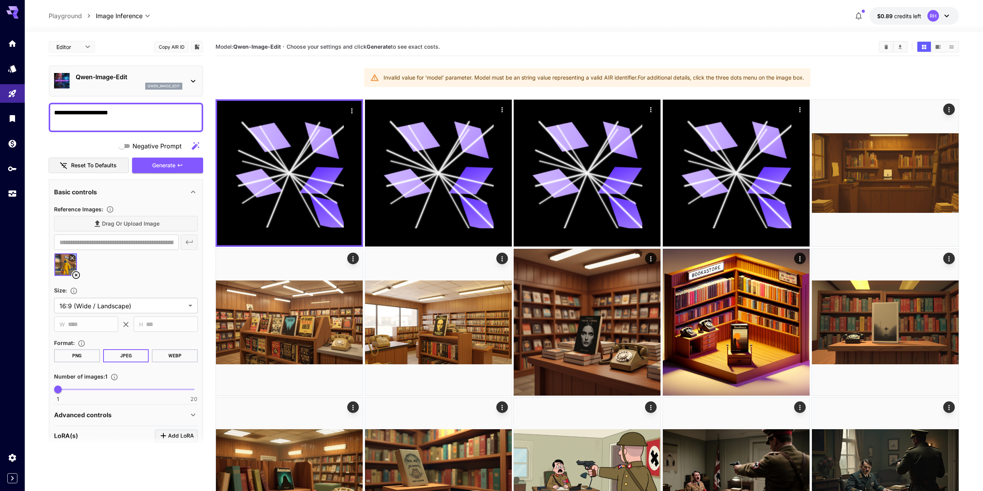
click at [564, 82] on div "Invalid value for 'model' parameter. Model must be an string value representing…" at bounding box center [594, 78] width 421 height 14
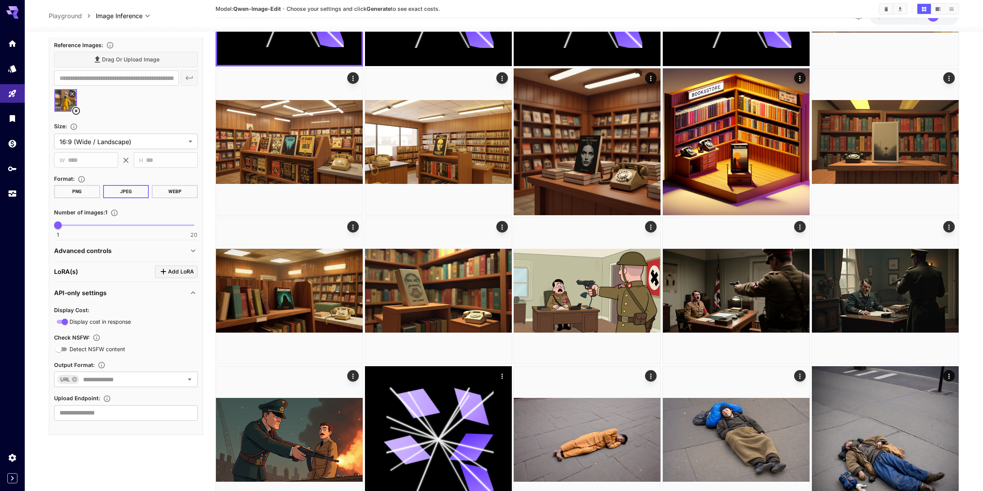
scroll to position [193, 0]
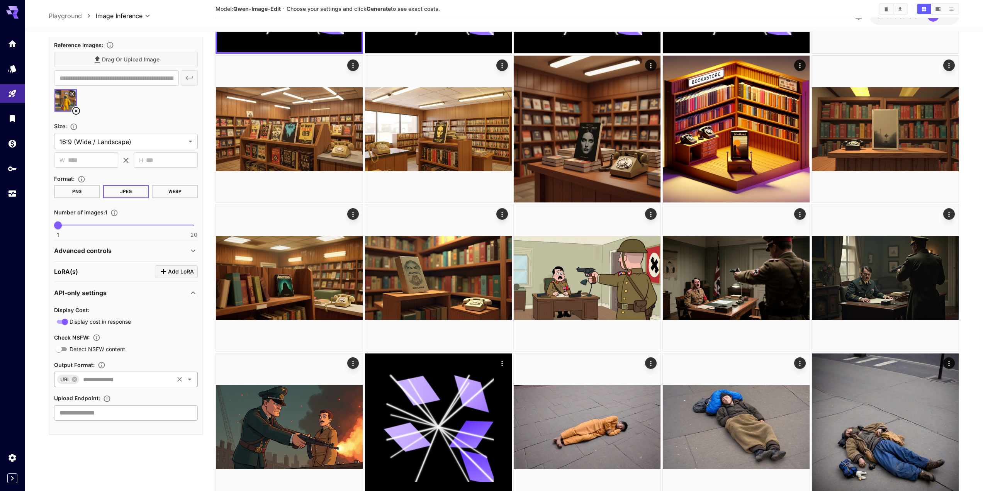
drag, startPoint x: 178, startPoint y: 377, endPoint x: 105, endPoint y: 381, distance: 72.8
click at [105, 381] on div "URL ​" at bounding box center [126, 379] width 144 height 15
click at [105, 381] on input "text" at bounding box center [126, 379] width 93 height 11
click at [111, 385] on input "text" at bounding box center [126, 379] width 93 height 11
click at [136, 364] on div "Output Format :" at bounding box center [126, 364] width 144 height 9
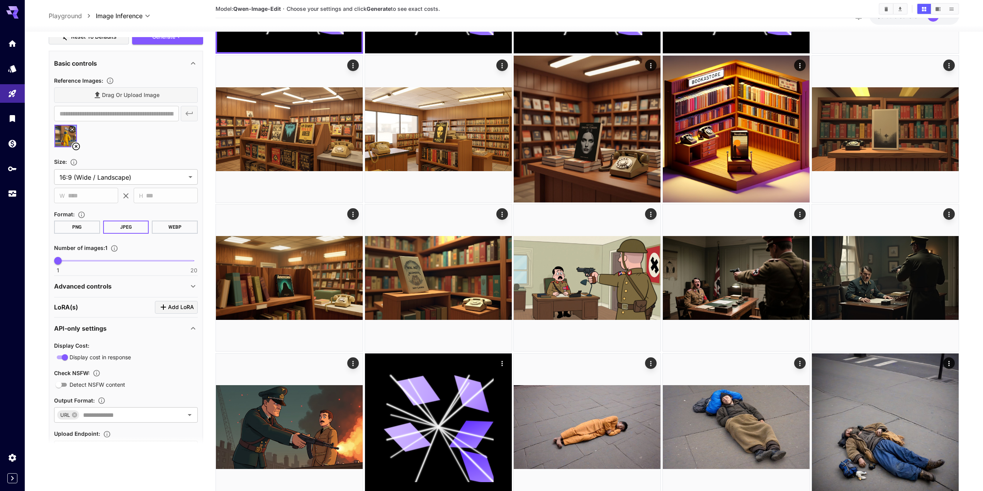
scroll to position [0, 0]
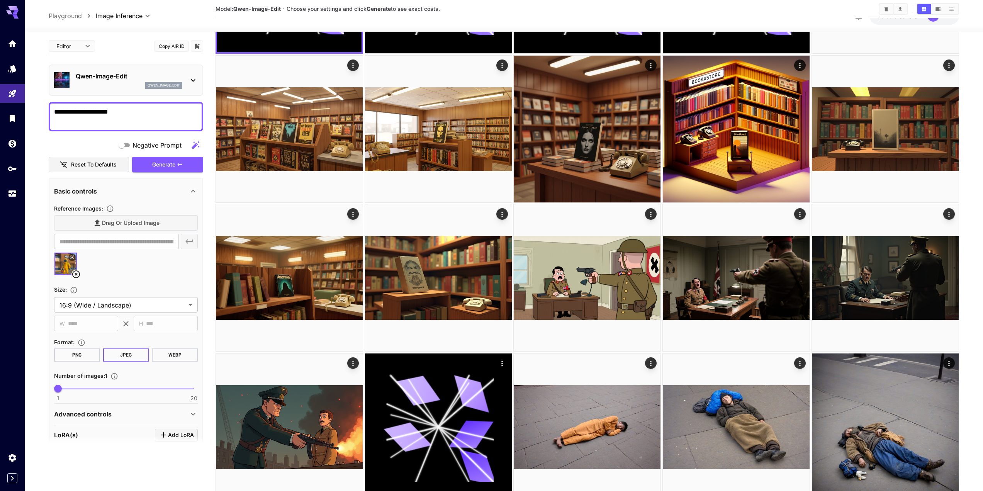
drag, startPoint x: 155, startPoint y: 275, endPoint x: 182, endPoint y: 150, distance: 128.1
click at [936, 7] on icon "Show images in video view" at bounding box center [938, 9] width 5 height 4
